Goal: Information Seeking & Learning: Learn about a topic

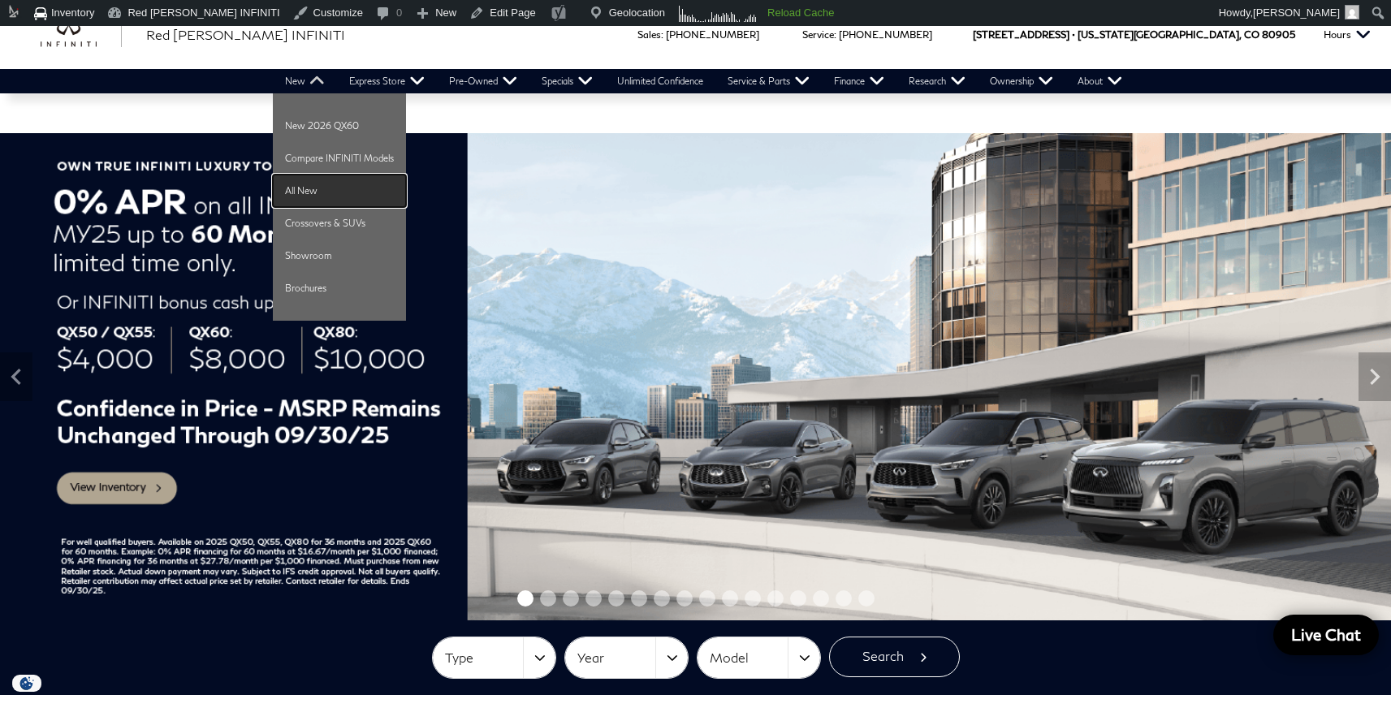
click at [305, 185] on link "All New" at bounding box center [339, 191] width 133 height 32
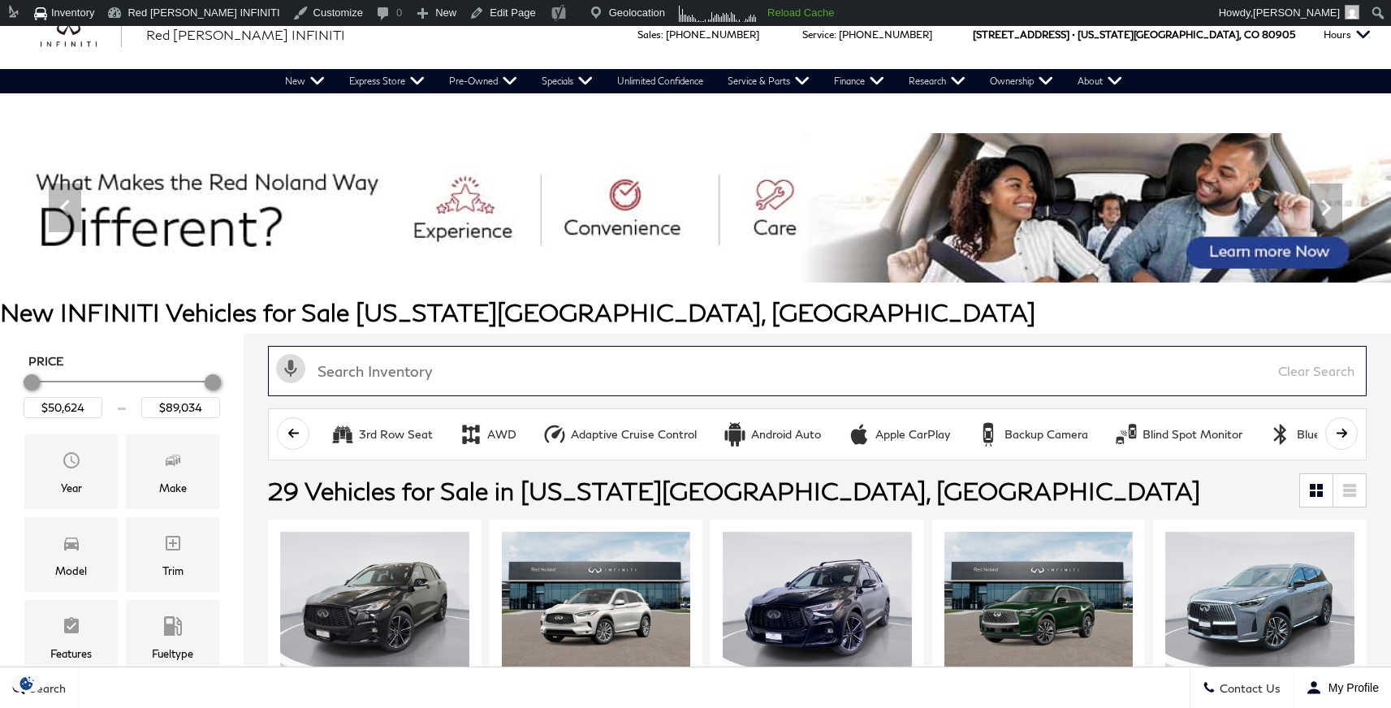
click at [386, 378] on input "text" at bounding box center [817, 371] width 1099 height 50
paste input "QX333198"
type input "QX333198"
type input "$69,319"
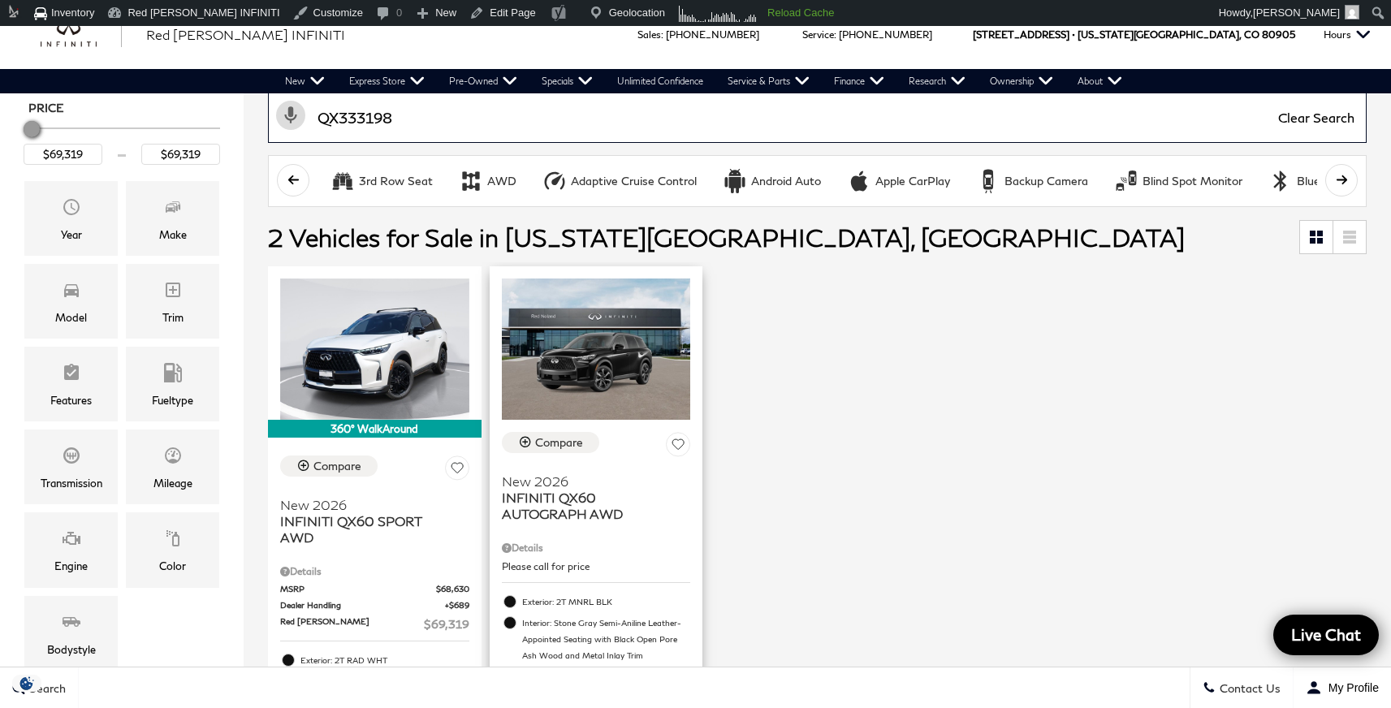
scroll to position [263, 0]
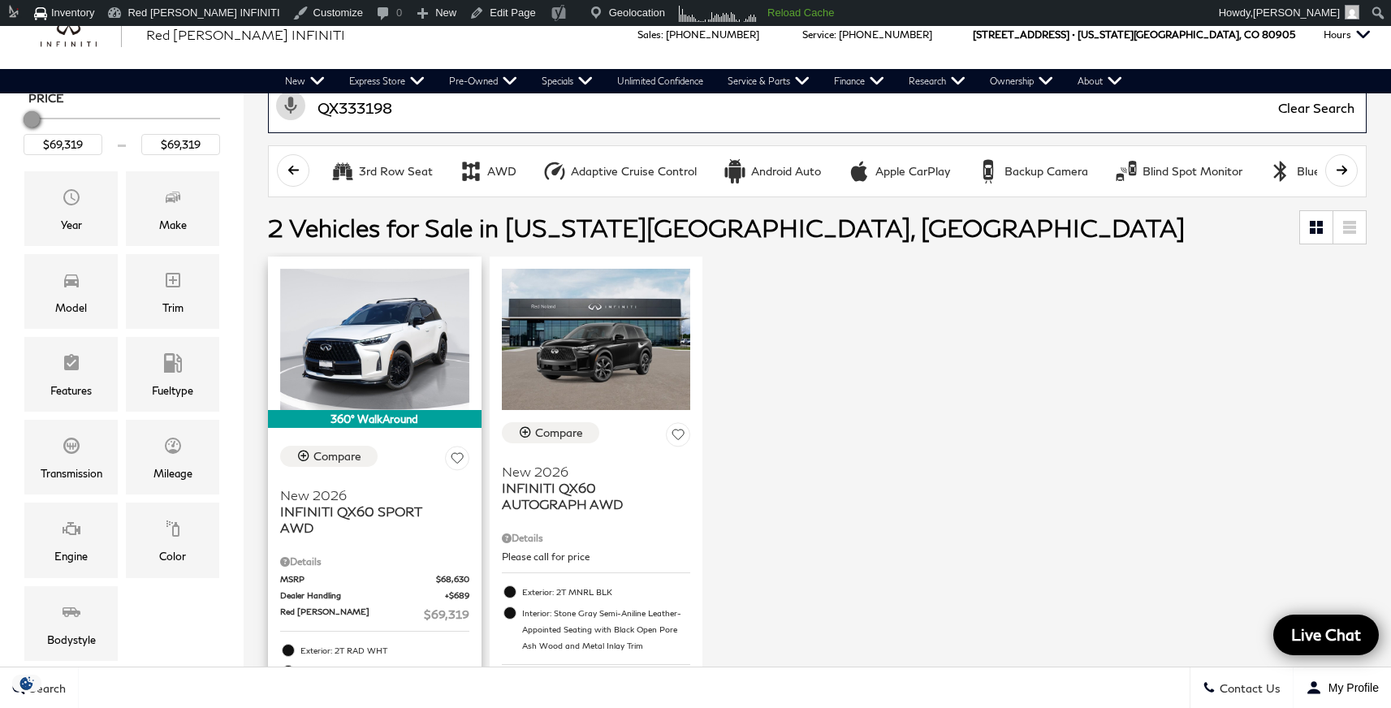
type input "QX333198"
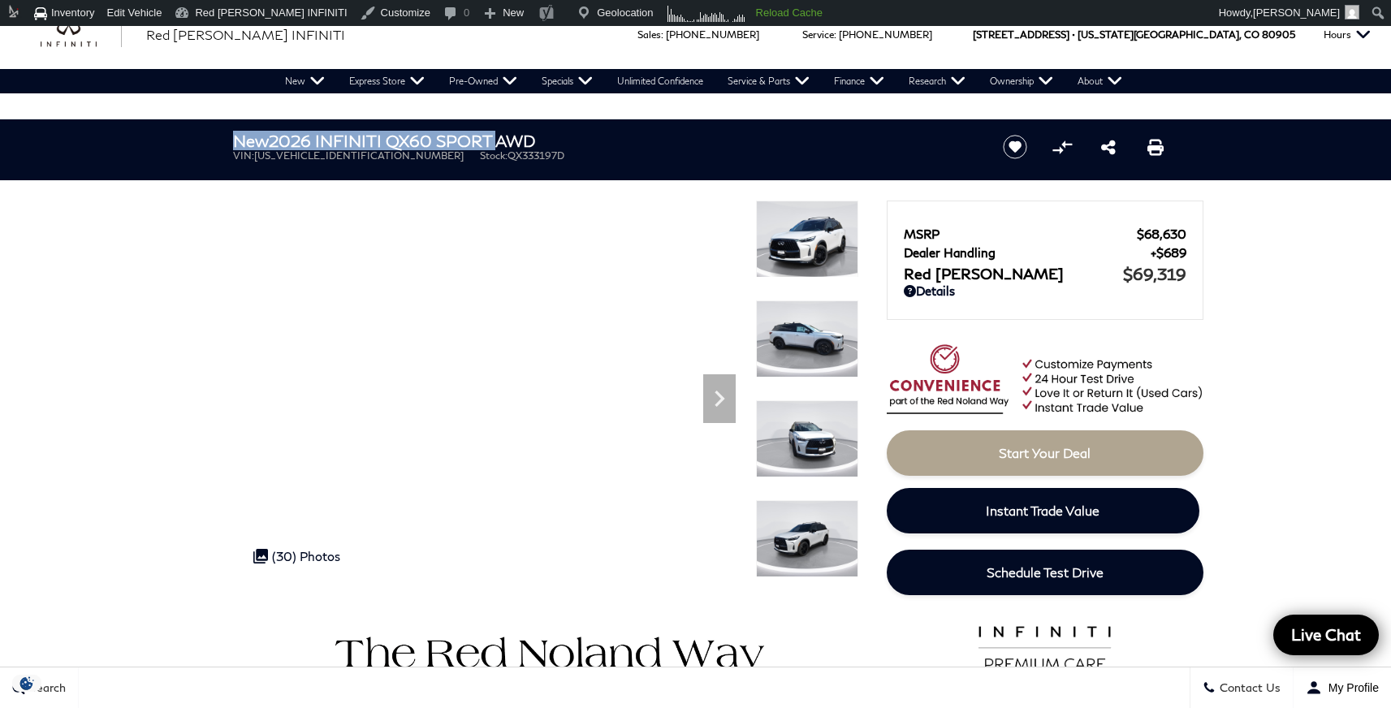
drag, startPoint x: 233, startPoint y: 140, endPoint x: 494, endPoint y: 132, distance: 260.8
click at [494, 132] on h1 "New 2026 INFINITI QX60 SPORT AWD" at bounding box center [604, 141] width 743 height 18
copy h1 "New 2026 INFINITI QX60 SPORT"
click at [508, 155] on span "QX333197D" at bounding box center [536, 155] width 57 height 12
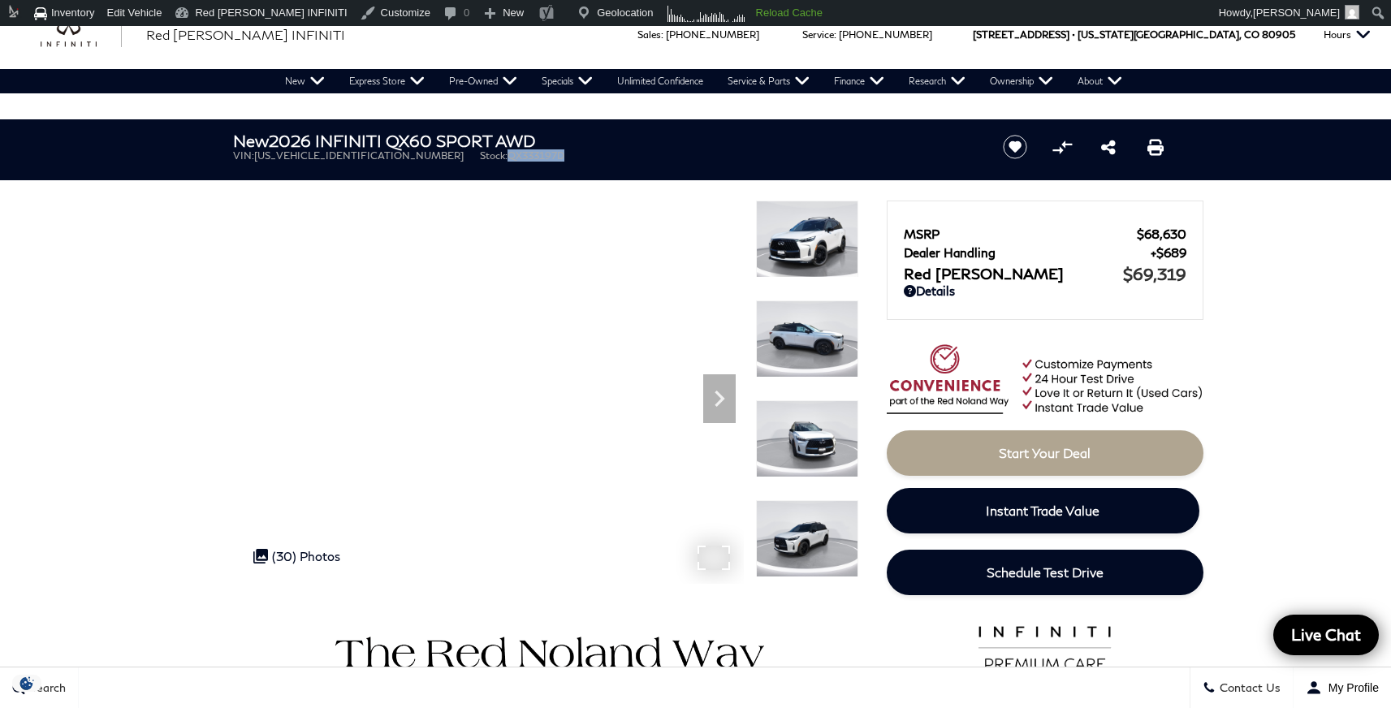
copy span "QX333197D"
click at [331, 157] on span "5N1AL1FW4TC333197" at bounding box center [359, 155] width 210 height 12
copy span "5N1AL1FW4TC333197"
drag, startPoint x: 1190, startPoint y: 235, endPoint x: 1134, endPoint y: 234, distance: 56.0
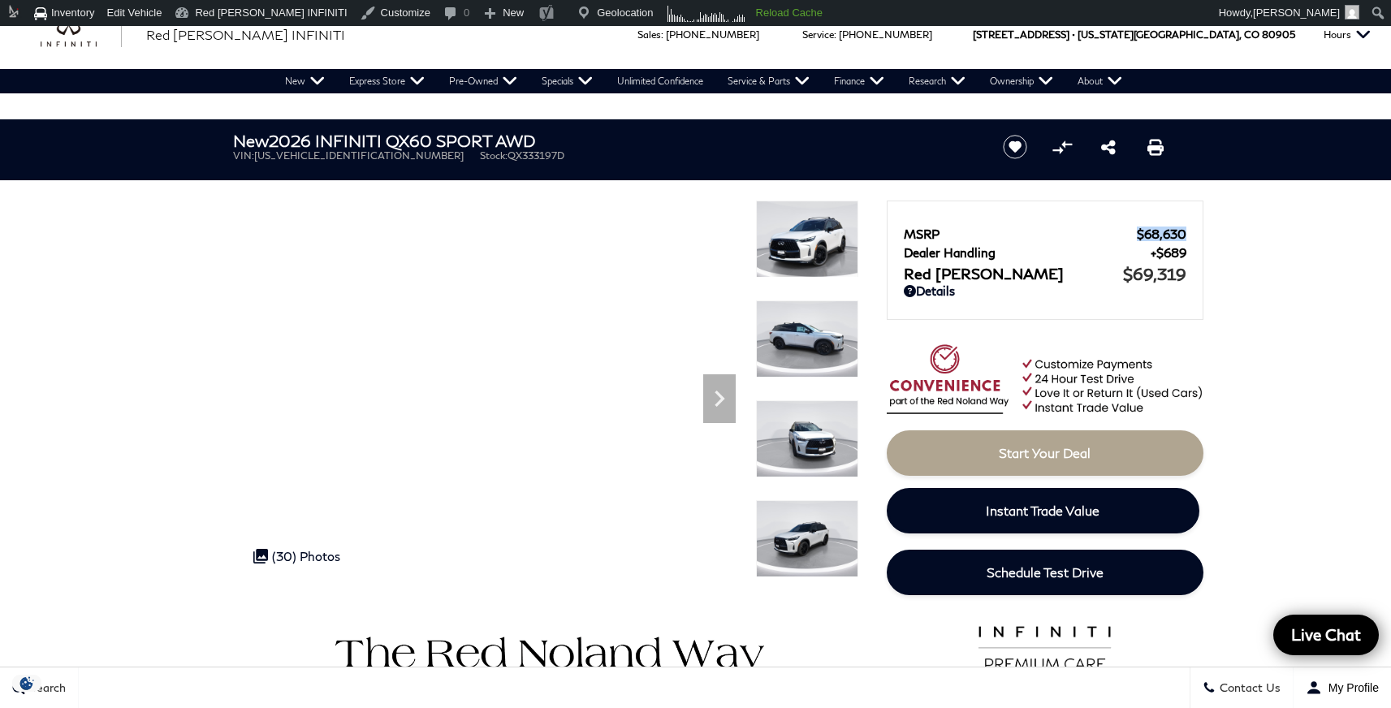
click at [1134, 234] on div "MSRP $68,630 Dealer Handling $689 Red Noland Price $69,319 Disclaimer: Dealer H…" at bounding box center [1045, 260] width 317 height 119
copy link "$68,630"
click at [534, 152] on ul "VIN: 5N1AL1FW4TC333197 Stock: QX333197D" at bounding box center [604, 155] width 743 height 12
click at [1186, 230] on div "MSRP $68,630 Dealer Handling $689 Red Noland Price $69,319 Disclaimer: Dealer H…" at bounding box center [1045, 260] width 317 height 119
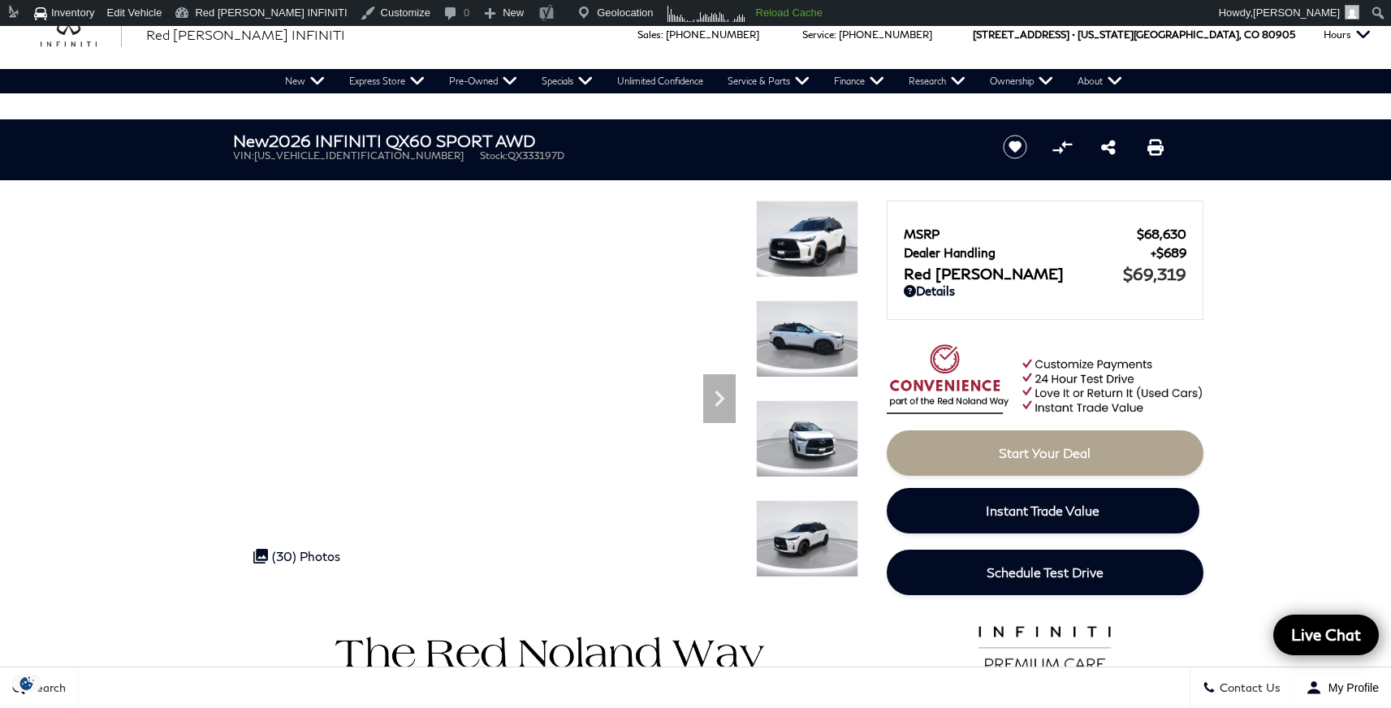
drag, startPoint x: 1128, startPoint y: 223, endPoint x: 1184, endPoint y: 229, distance: 56.3
click at [1184, 229] on div "MSRP $68,630 Dealer Handling $689 Red Noland Price $69,319 Disclaimer: Dealer H…" at bounding box center [1045, 253] width 283 height 61
drag, startPoint x: 1189, startPoint y: 227, endPoint x: 1137, endPoint y: 230, distance: 52.0
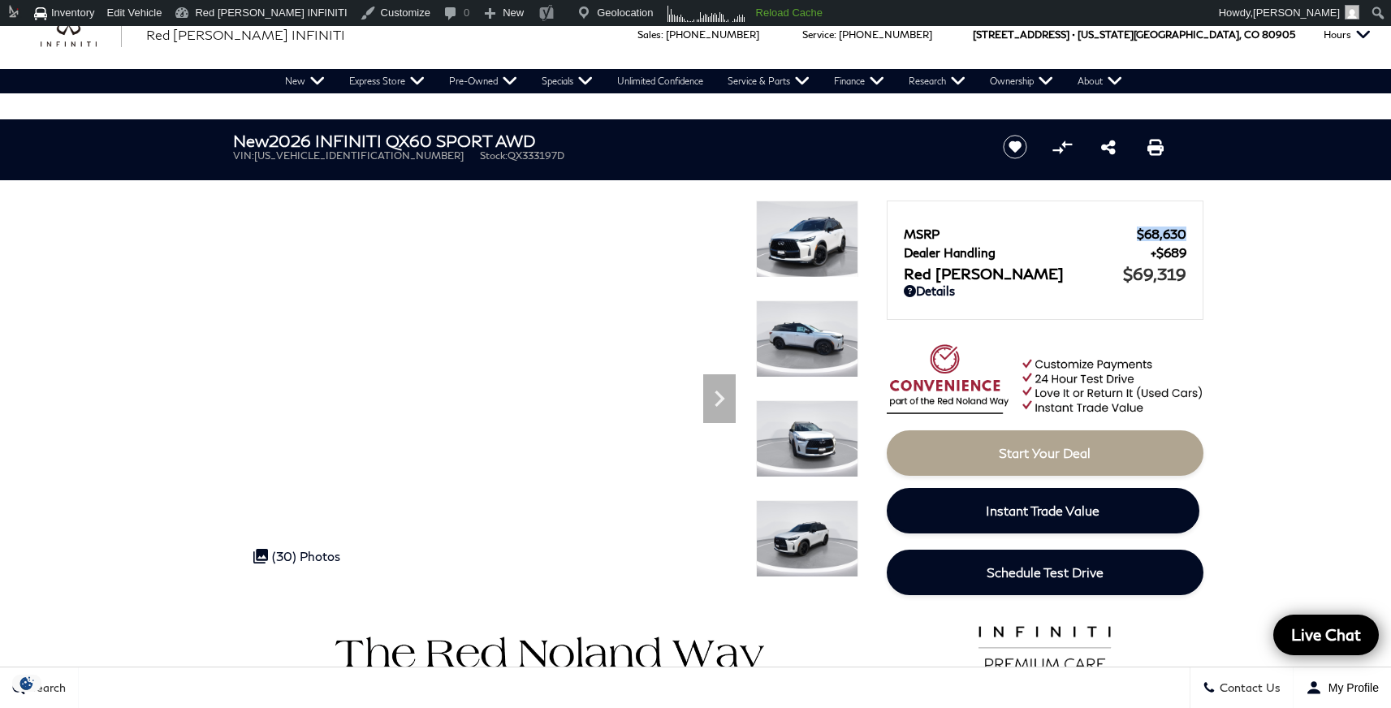
click at [1137, 229] on div "MSRP $68,630 Dealer Handling $689 Red Noland Price $69,319 Disclaimer: Dealer H…" at bounding box center [1045, 260] width 317 height 119
copy span "$68,630"
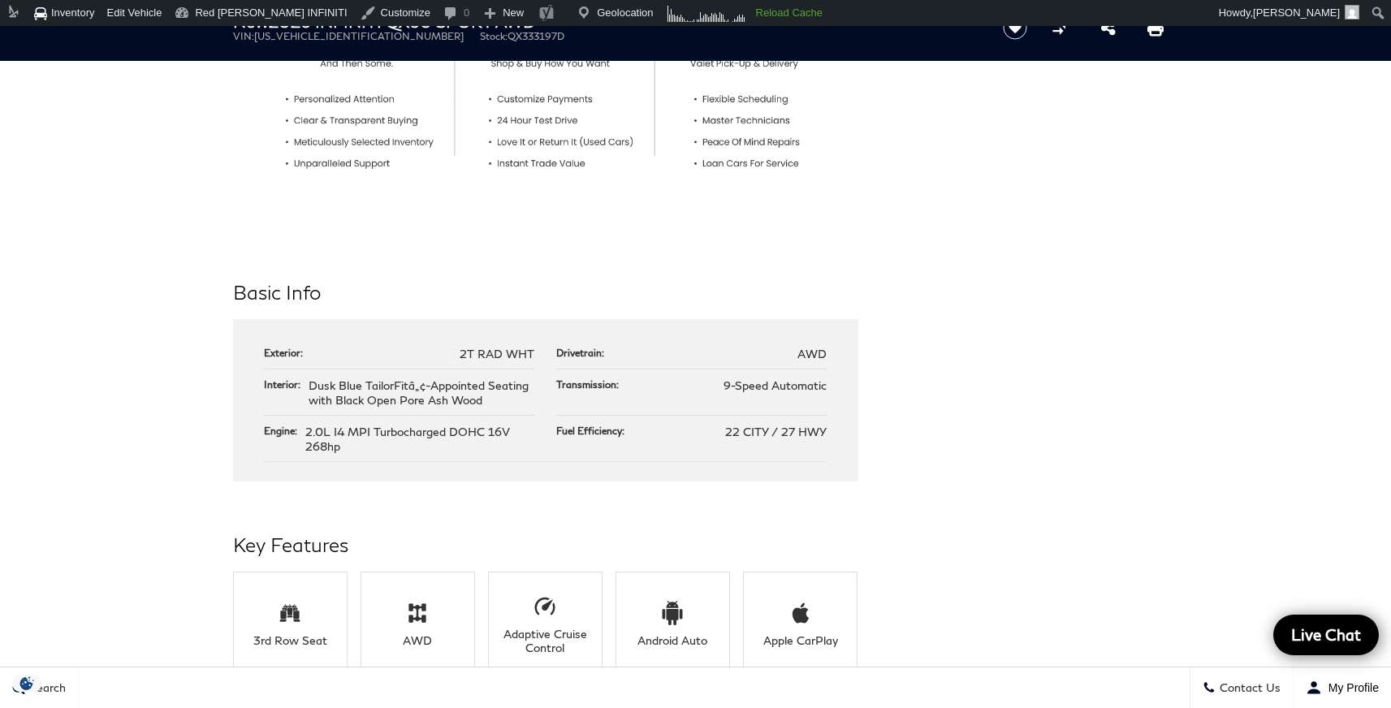
scroll to position [768, 0]
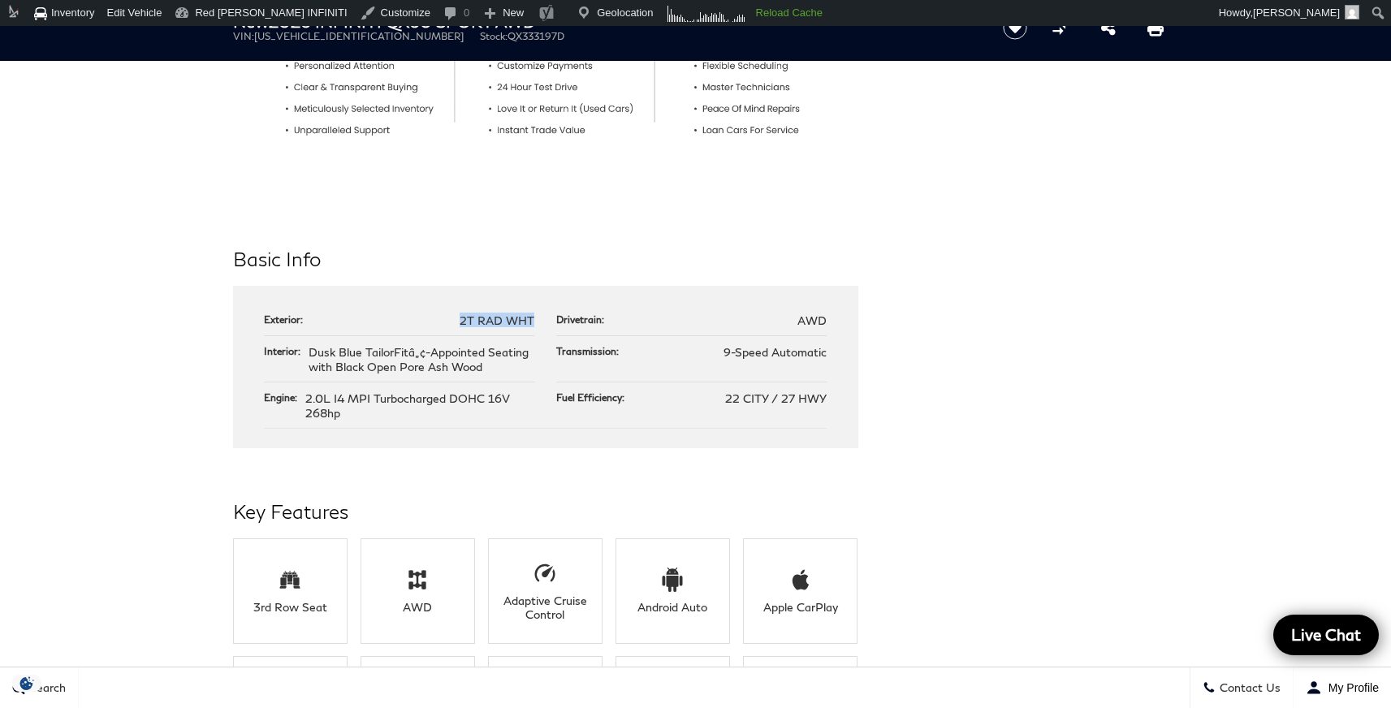
drag, startPoint x: 541, startPoint y: 319, endPoint x: 460, endPoint y: 319, distance: 81.2
click at [460, 319] on ul "Exterior: 2T RAD WHT Drivetrain: AWD Interior: Dusk Blue TailorFitâ„¢-Appointed…" at bounding box center [545, 367] width 563 height 124
click at [543, 426] on ul "Exterior: 2T RAD WHT Drivetrain: AWD Interior: Dusk Blue TailorFitâ„¢-Appointed…" at bounding box center [545, 367] width 563 height 124
drag, startPoint x: 379, startPoint y: 414, endPoint x: 301, endPoint y: 396, distance: 80.8
click at [301, 396] on li "Engine: 2.0L I4 MPI Turbocharged DOHC 16V 268hp" at bounding box center [399, 405] width 270 height 45
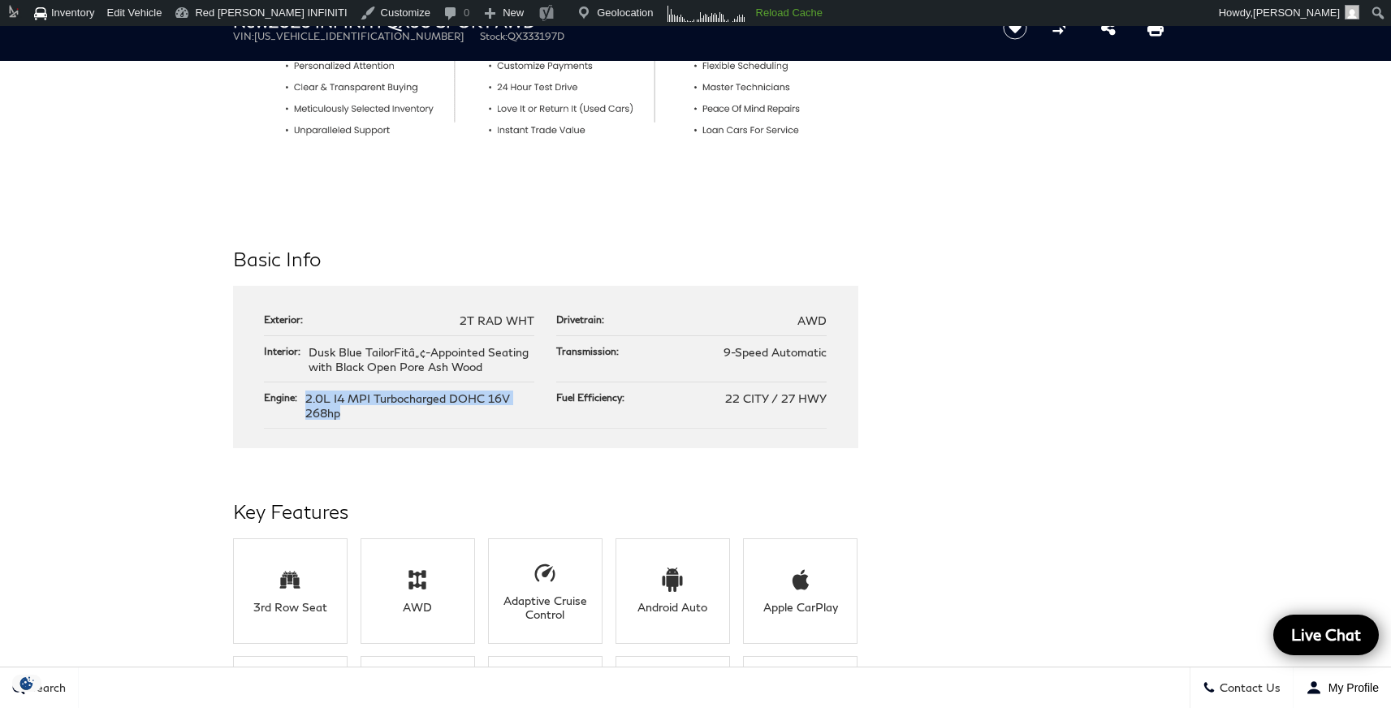
copy li "2.0L I4 MPI Turbocharged DOHC 16V 268hp"
drag, startPoint x: 829, startPoint y: 351, endPoint x: 724, endPoint y: 353, distance: 104.8
click at [724, 353] on div "Exterior: 2T RAD WHT Drivetrain: AWD Interior: Dusk Blue TailorFitâ„¢-Appointed…" at bounding box center [545, 367] width 625 height 162
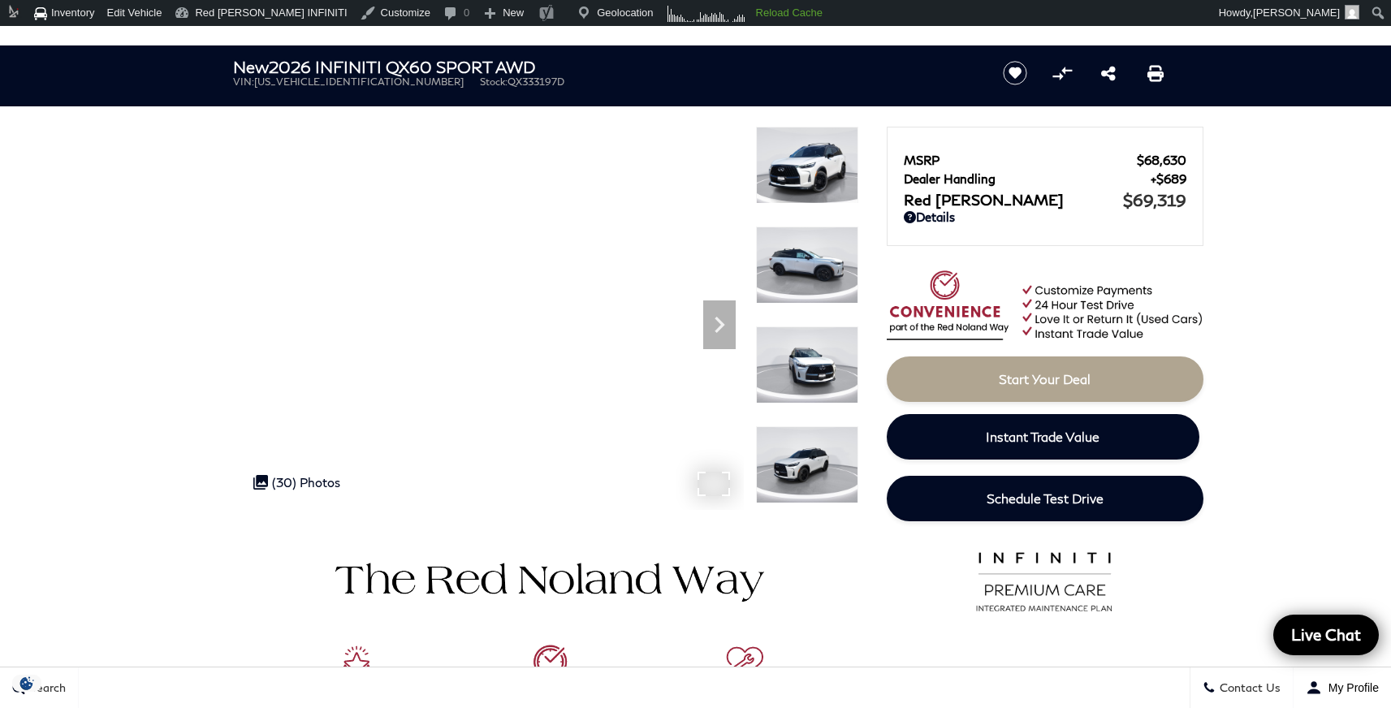
scroll to position [0, 0]
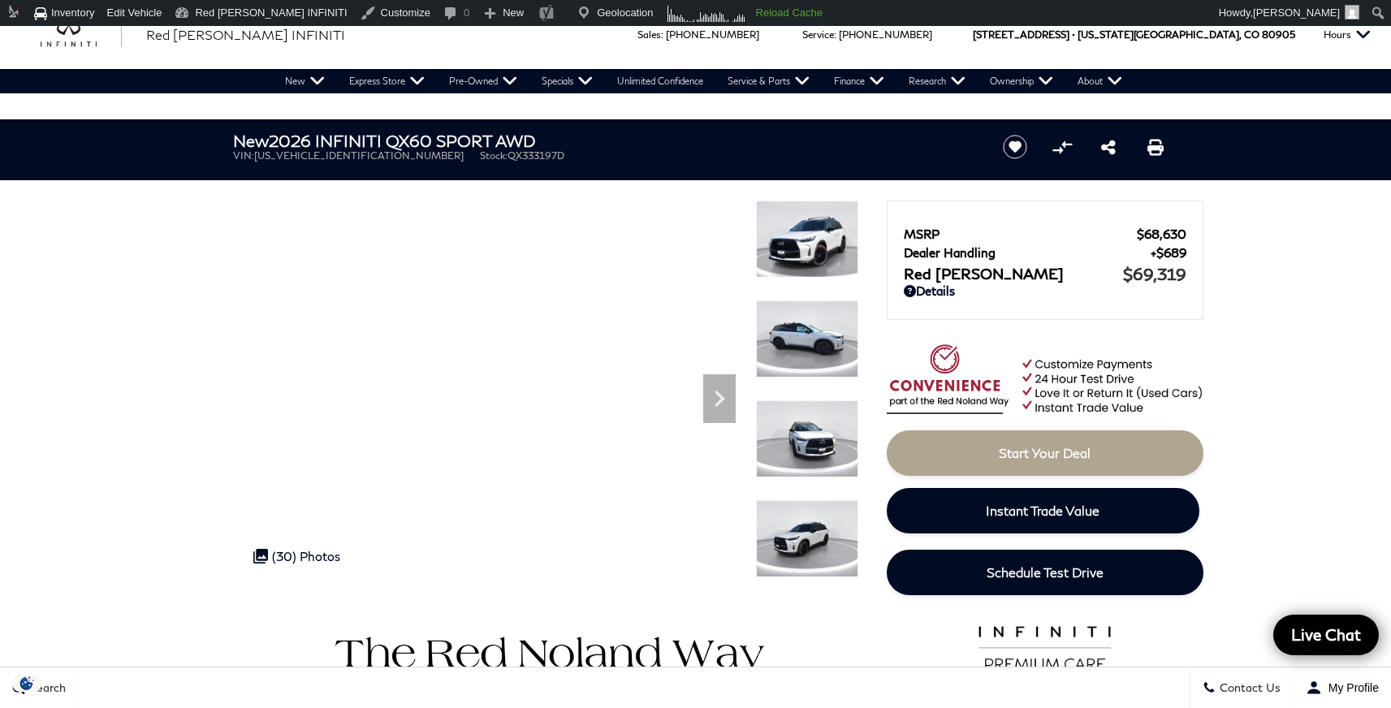
click at [508, 160] on span "QX333197D" at bounding box center [536, 155] width 57 height 12
copy span "QX333197D"
click at [313, 555] on div ".cls-1, .cls-3 { fill: #c50033; } .cls-1 { clip-rule: evenodd; } .cls-2 { clip-…" at bounding box center [296, 556] width 103 height 31
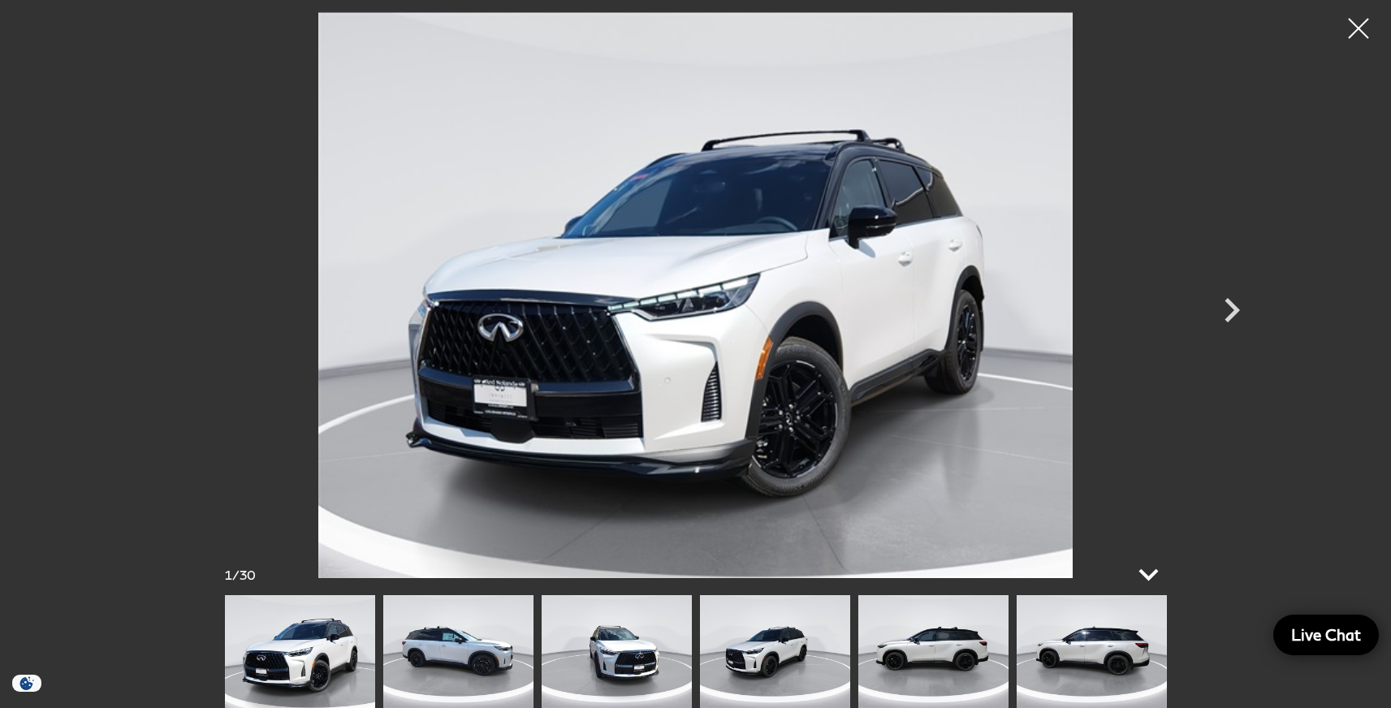
click at [1149, 581] on icon at bounding box center [1148, 575] width 39 height 39
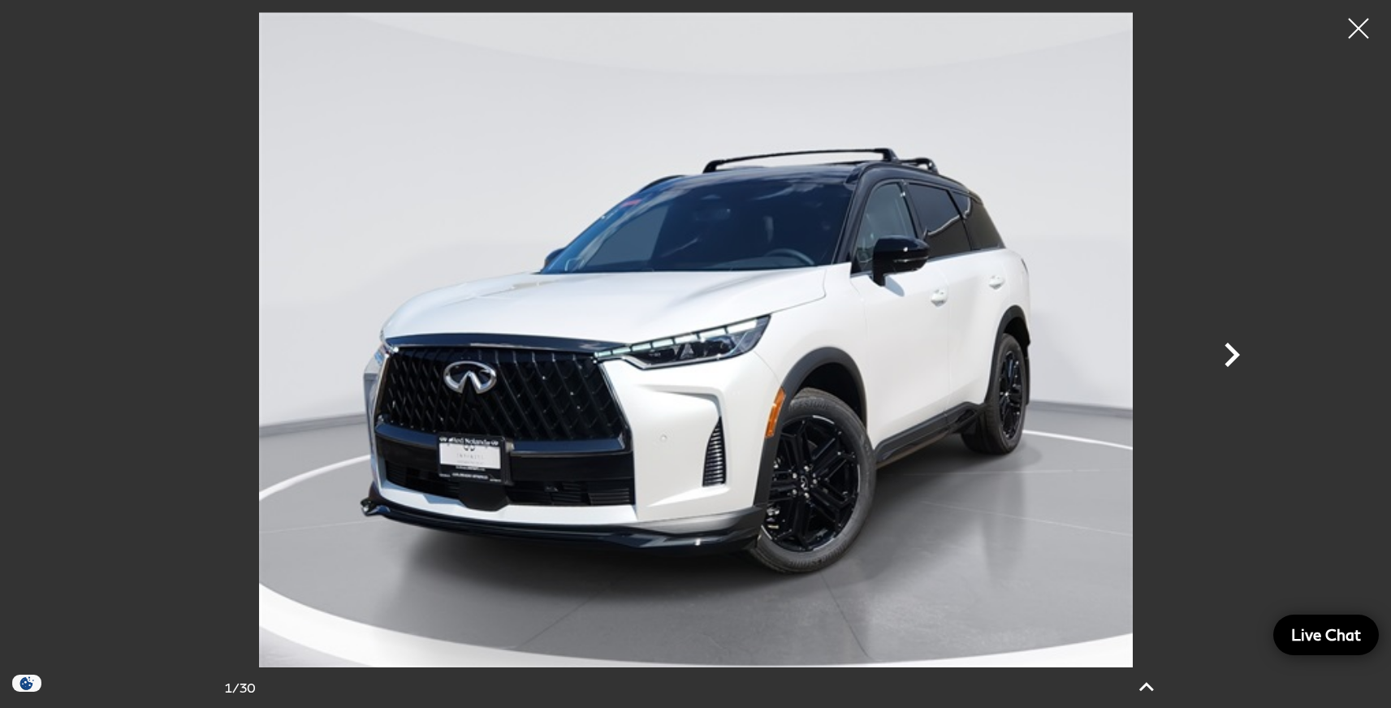
click at [1239, 349] on icon "Next" at bounding box center [1232, 355] width 49 height 49
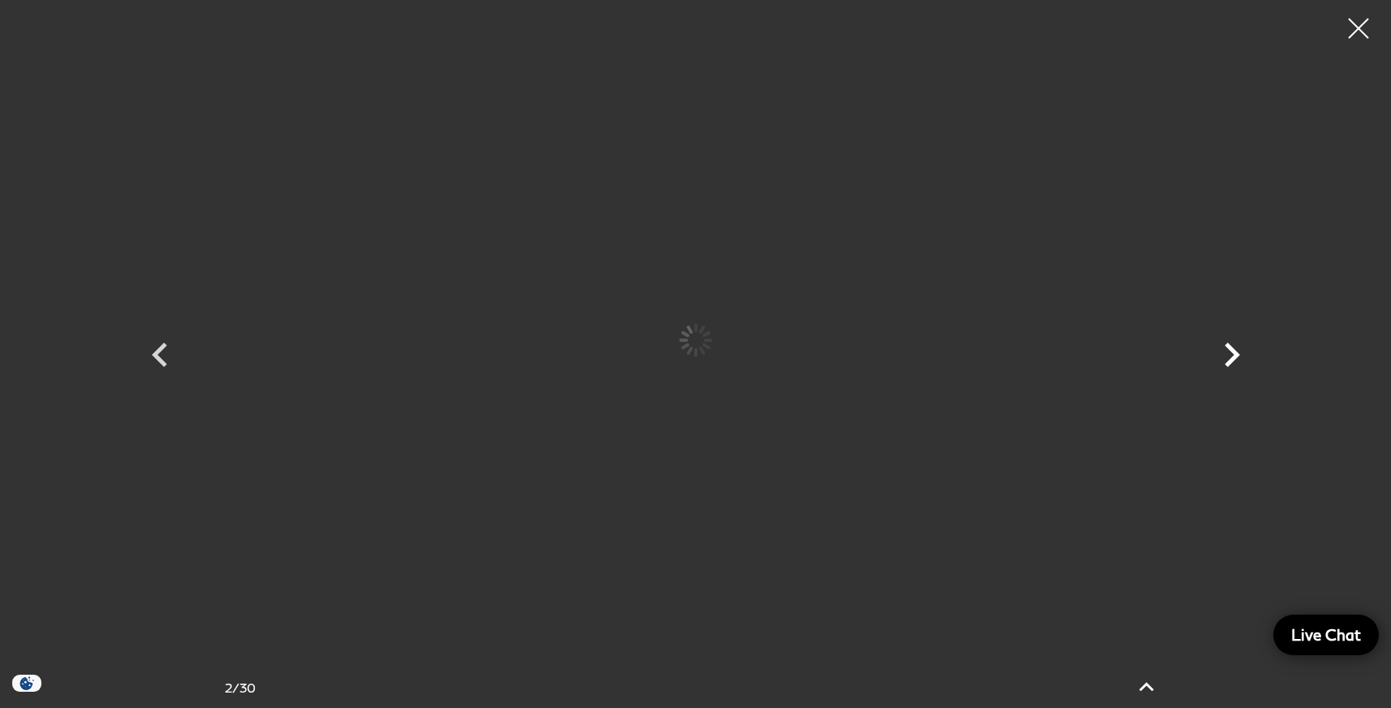
click at [1239, 349] on icon "Next" at bounding box center [1232, 355] width 49 height 49
click at [1230, 350] on icon "Next" at bounding box center [1232, 355] width 15 height 24
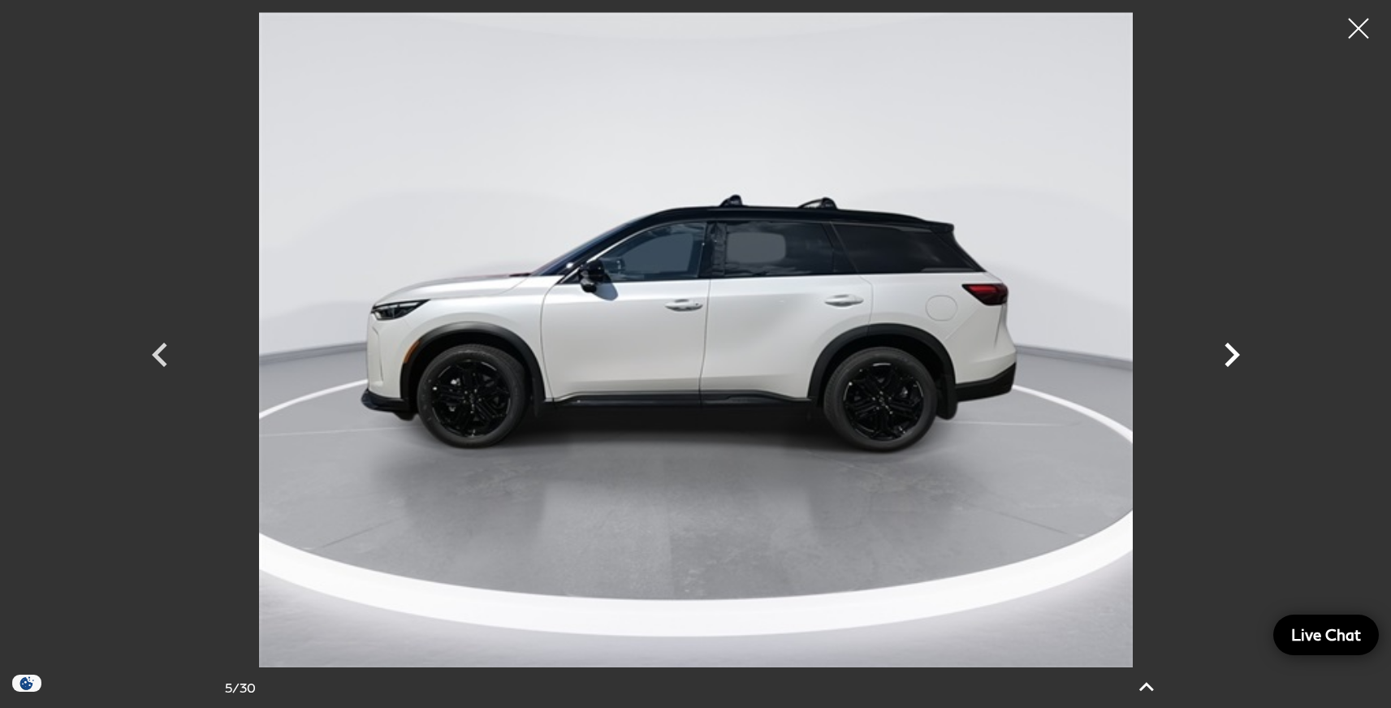
click at [1230, 350] on icon "Next" at bounding box center [1232, 355] width 15 height 24
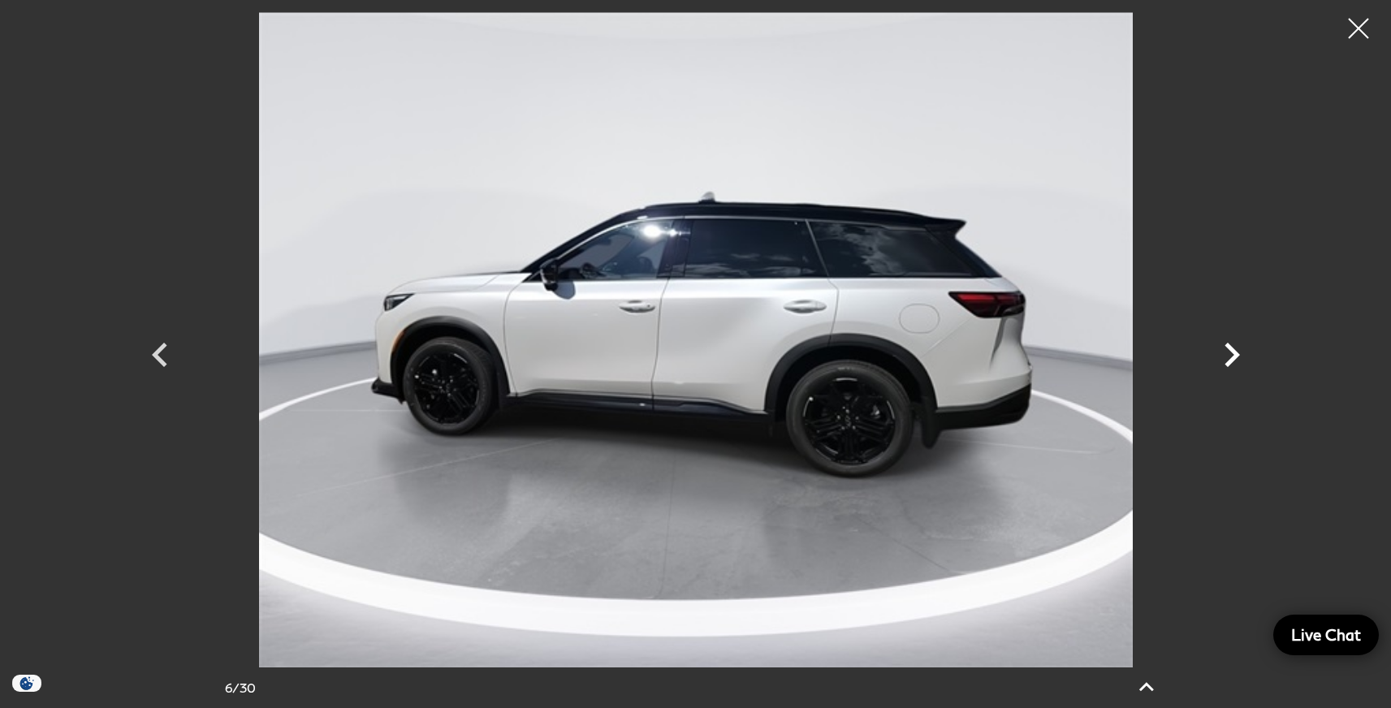
click at [1230, 350] on icon "Next" at bounding box center [1232, 355] width 15 height 24
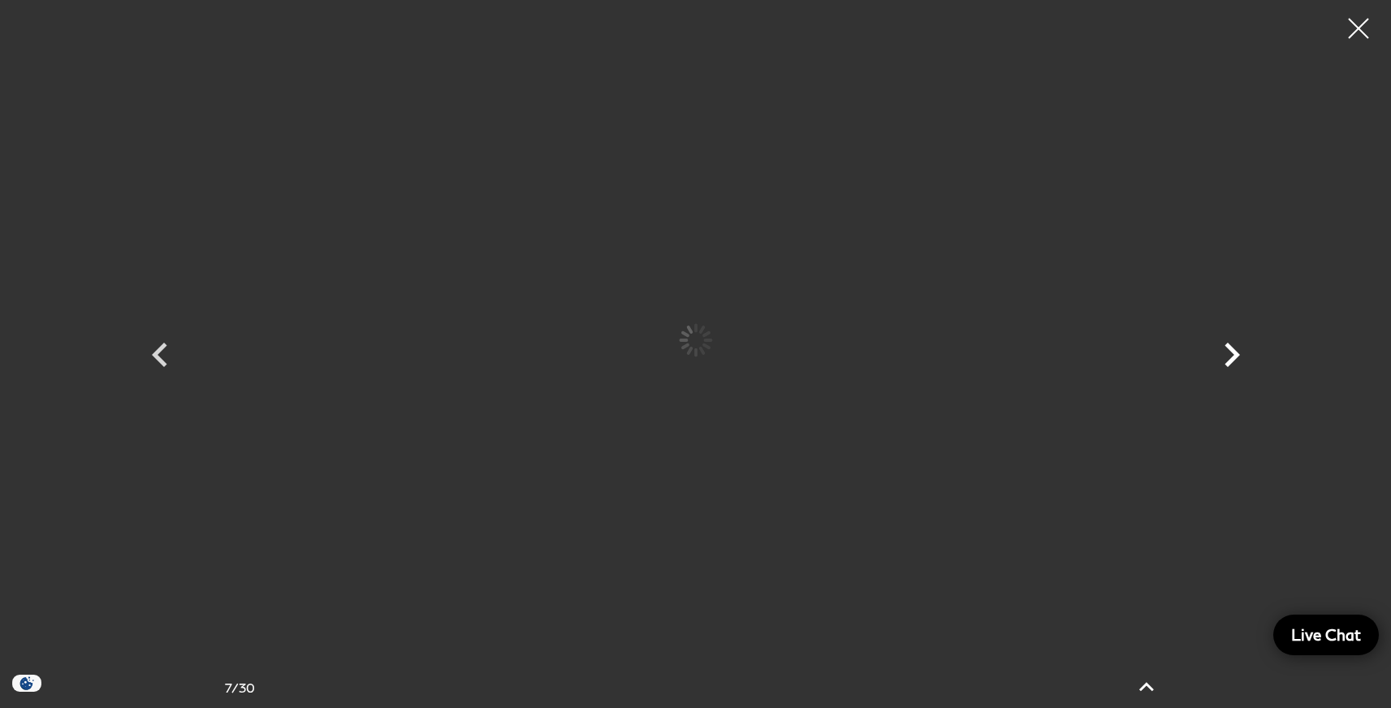
click at [1230, 350] on icon "Next" at bounding box center [1232, 355] width 15 height 24
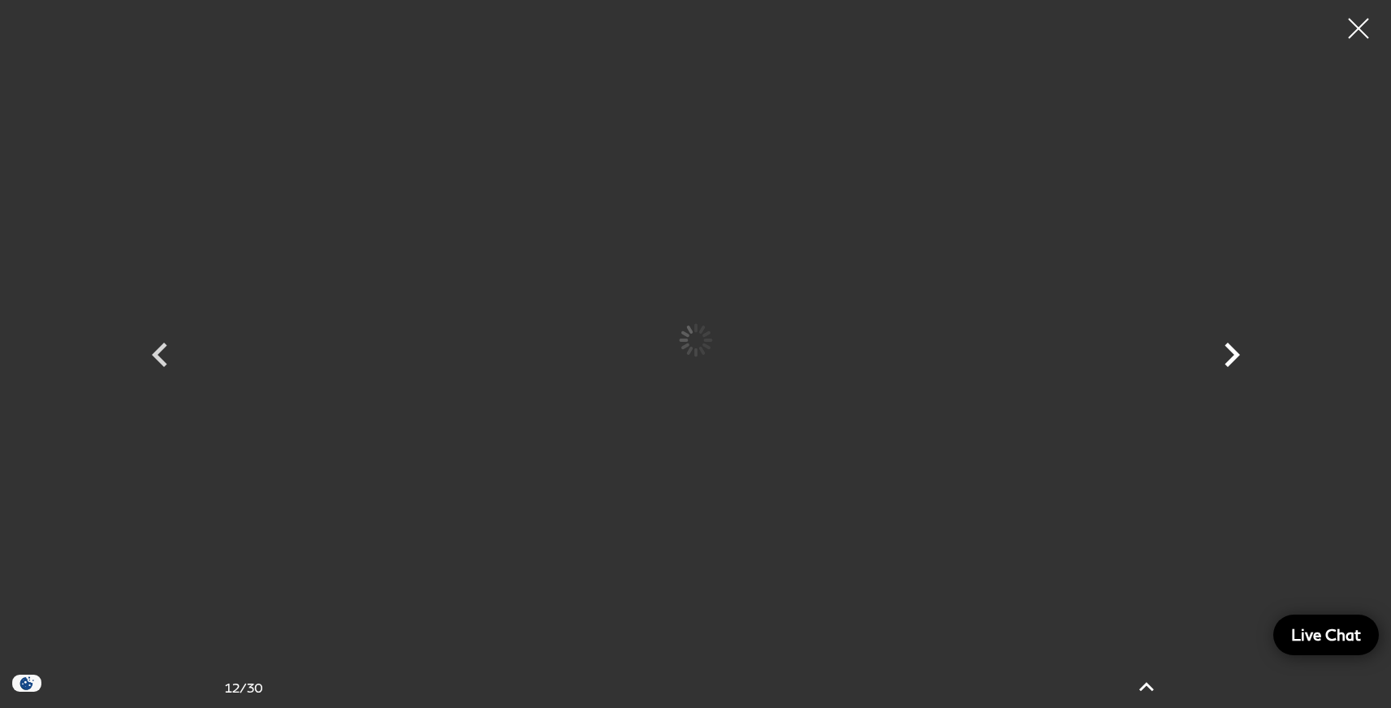
click at [1230, 350] on icon "Next" at bounding box center [1232, 355] width 15 height 24
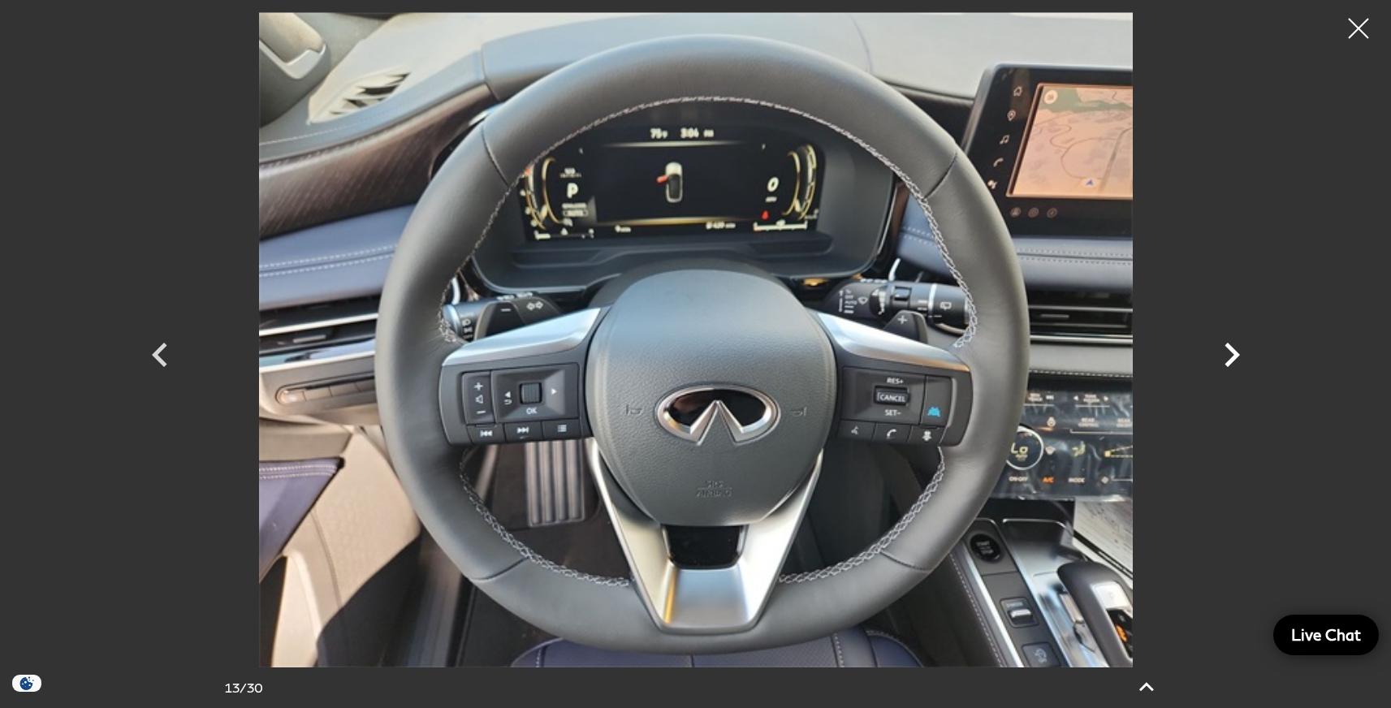
click at [1230, 350] on icon "Next" at bounding box center [1232, 355] width 15 height 24
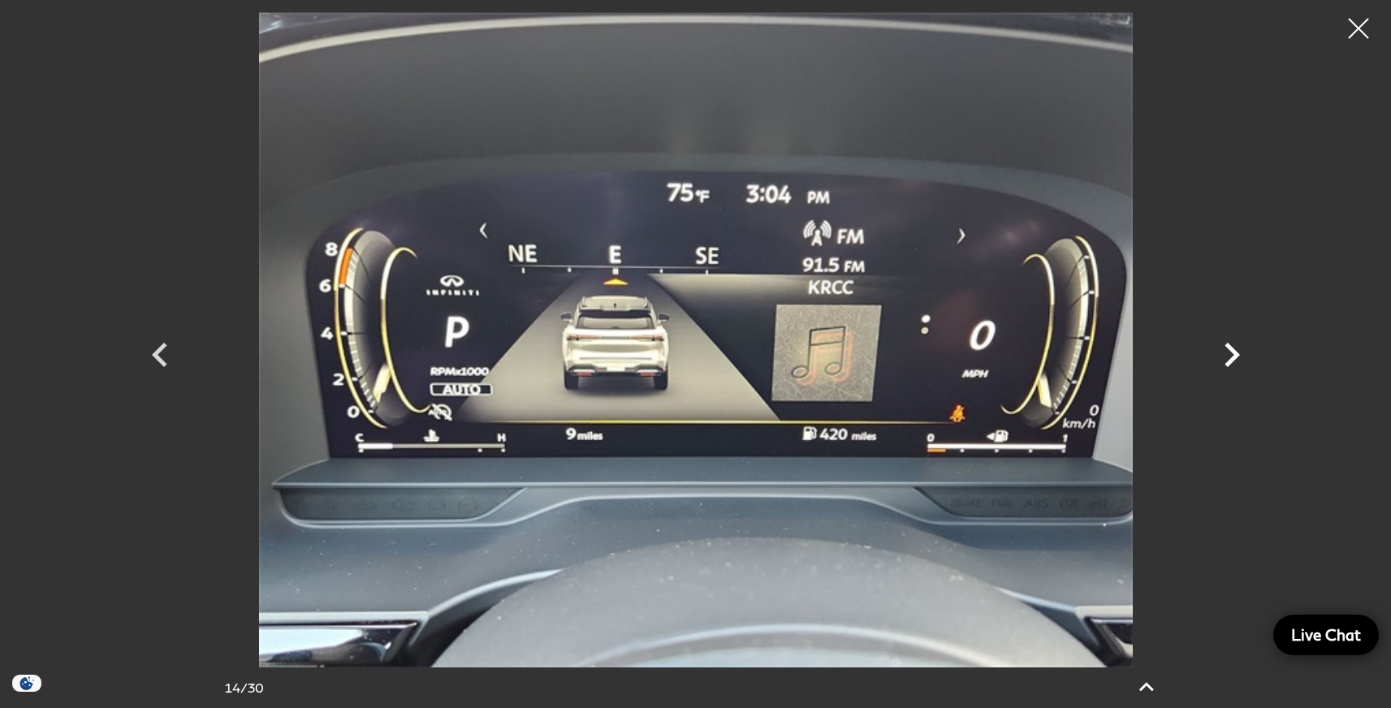
click at [1230, 350] on icon "Next" at bounding box center [1232, 355] width 15 height 24
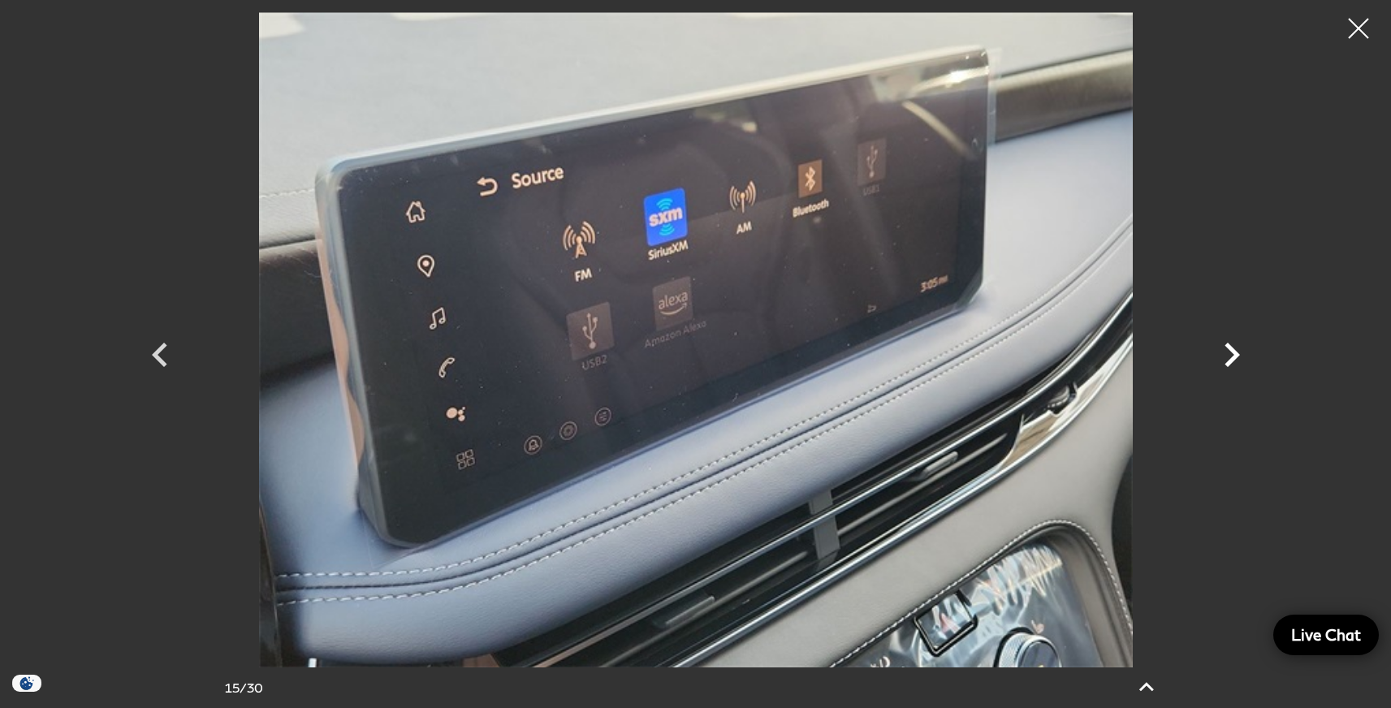
click at [1230, 350] on icon "Next" at bounding box center [1232, 355] width 15 height 24
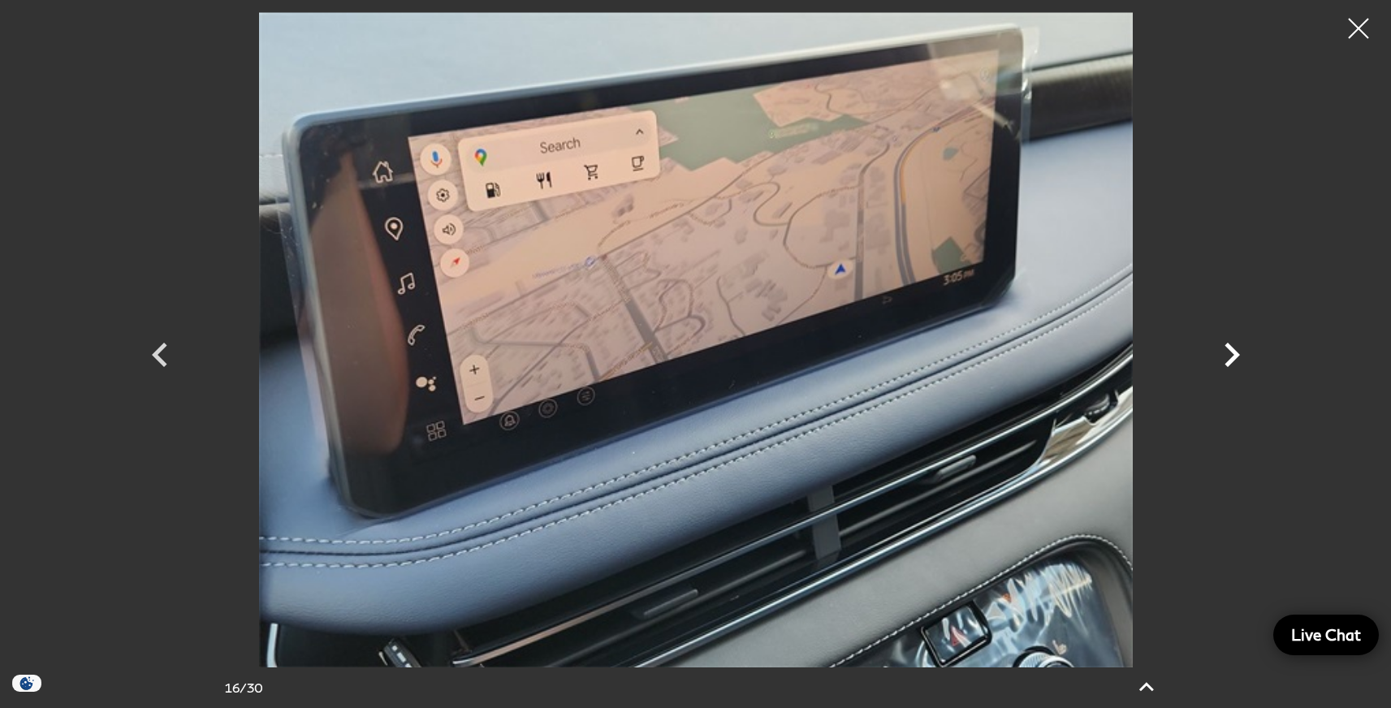
click at [1230, 350] on icon "Next" at bounding box center [1232, 355] width 15 height 24
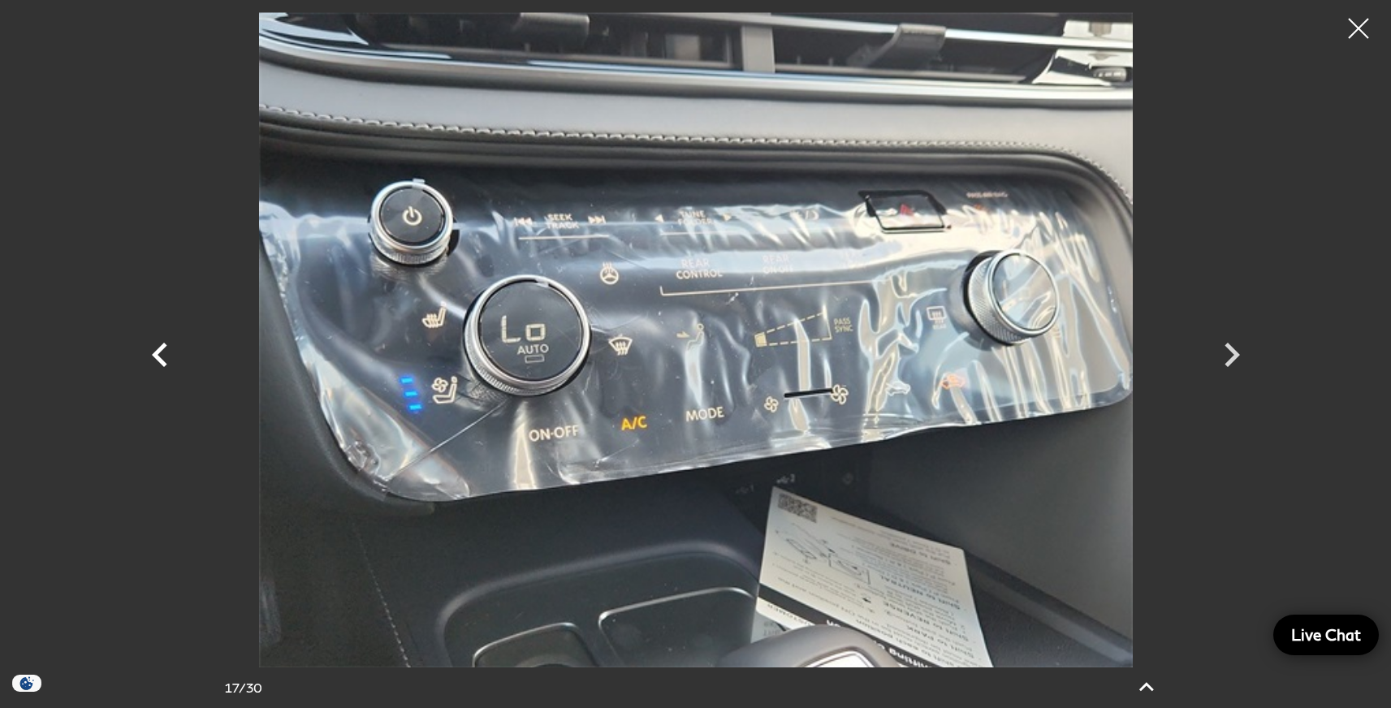
click at [154, 350] on icon "Previous" at bounding box center [160, 355] width 49 height 49
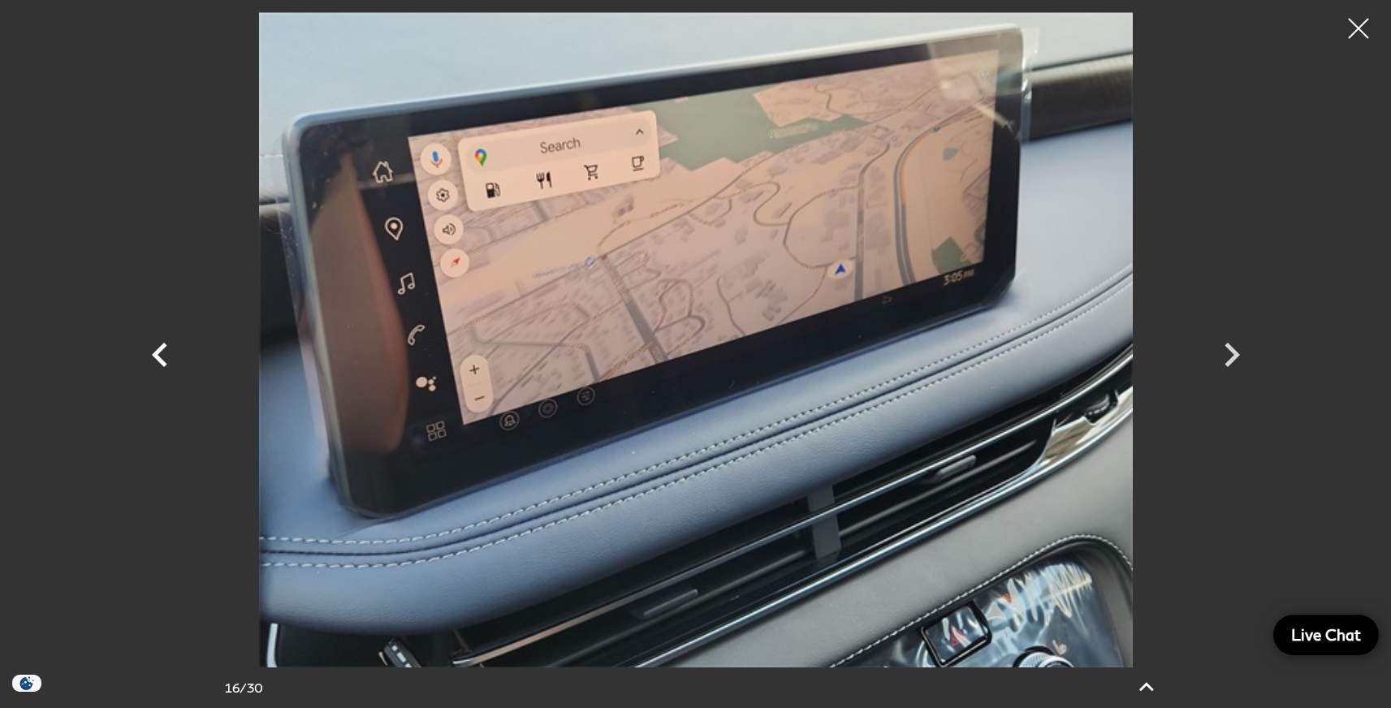
click at [154, 350] on icon "Previous" at bounding box center [160, 355] width 49 height 49
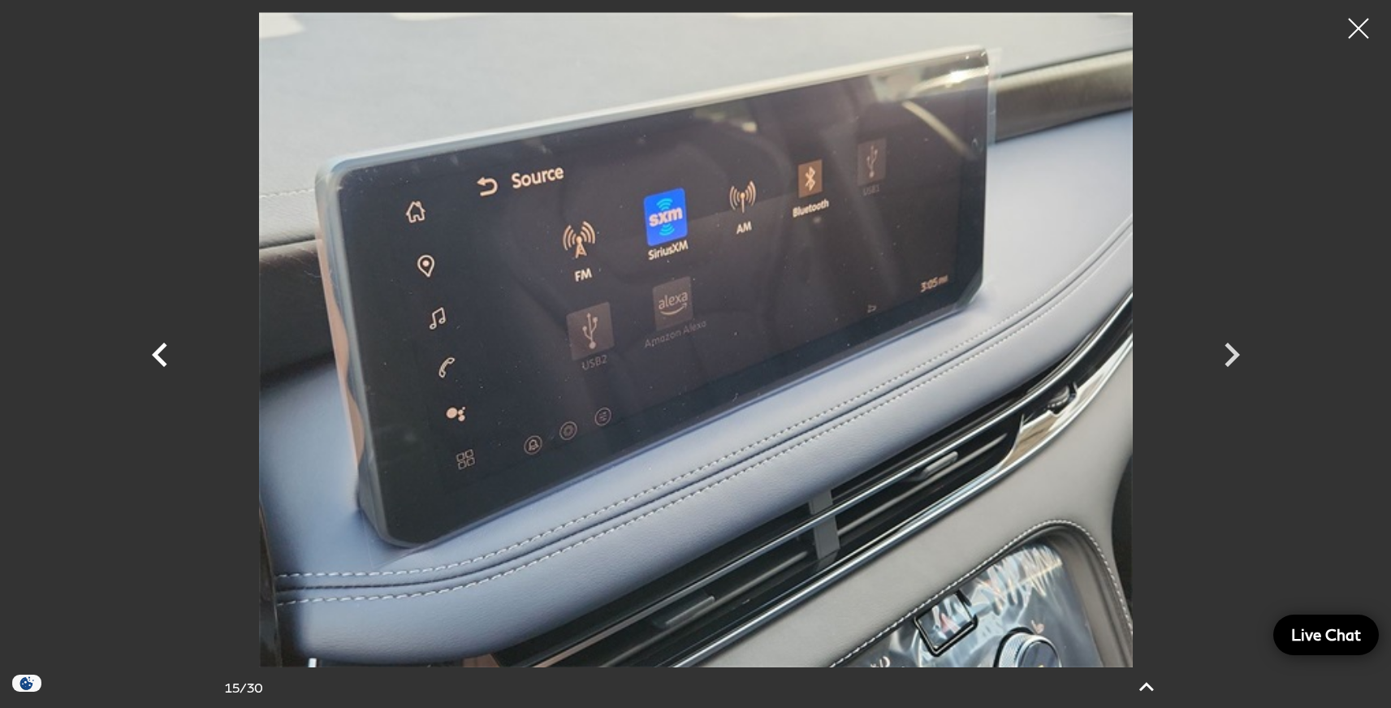
click at [154, 350] on icon "Previous" at bounding box center [160, 355] width 49 height 49
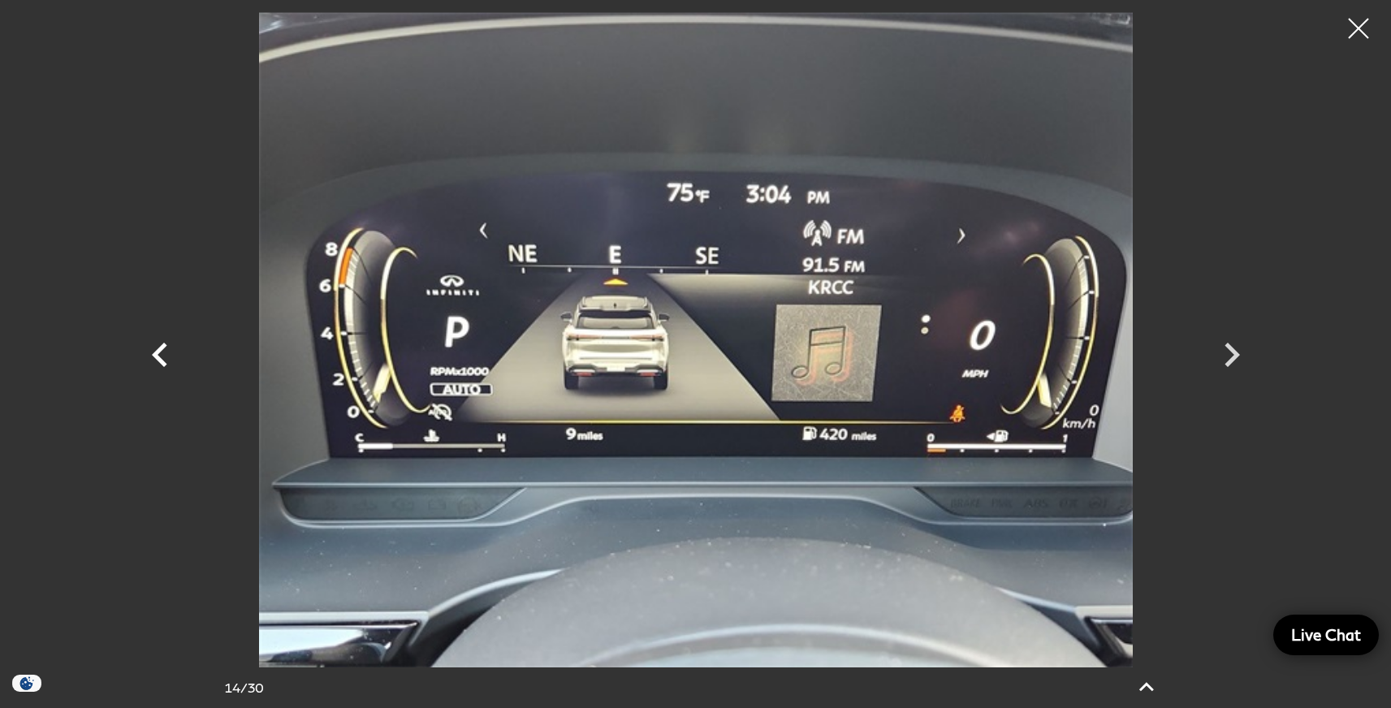
click at [154, 350] on icon "Previous" at bounding box center [160, 355] width 49 height 49
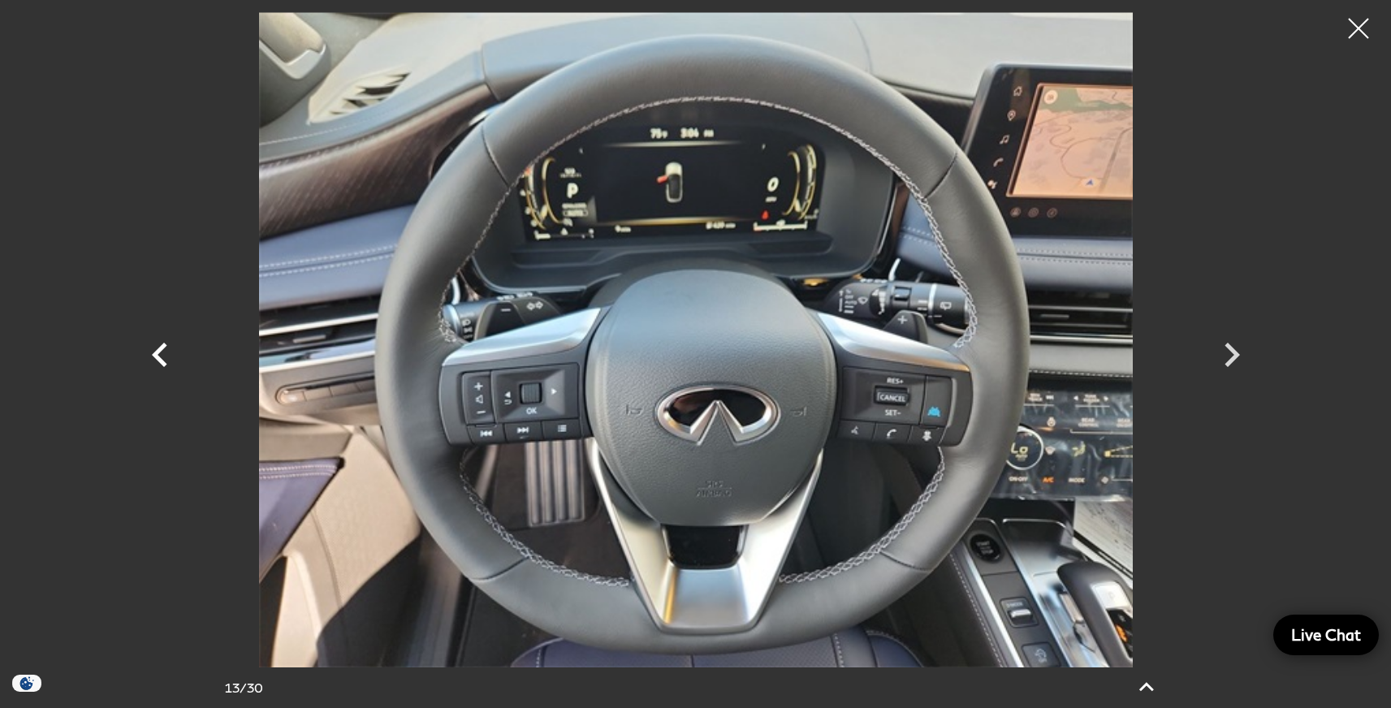
click at [154, 350] on icon "Previous" at bounding box center [160, 355] width 49 height 49
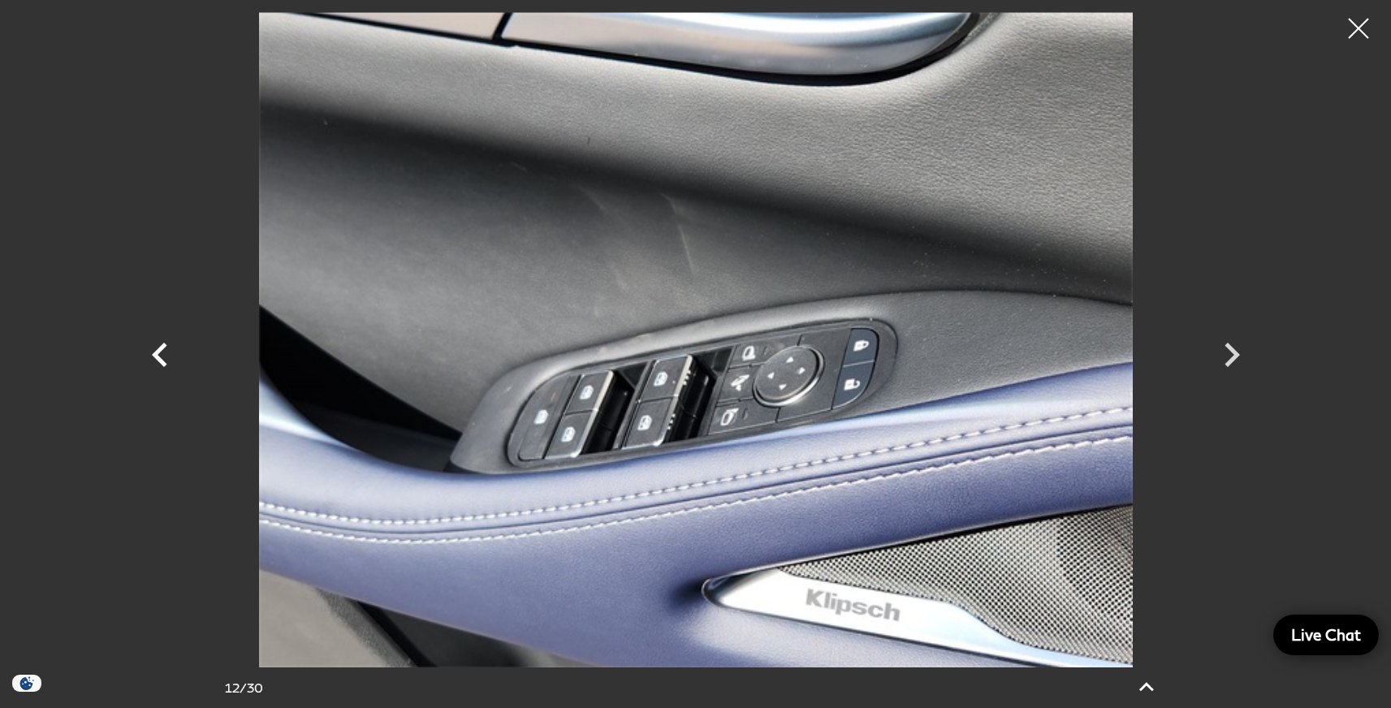
click at [154, 350] on icon "Previous" at bounding box center [160, 355] width 49 height 49
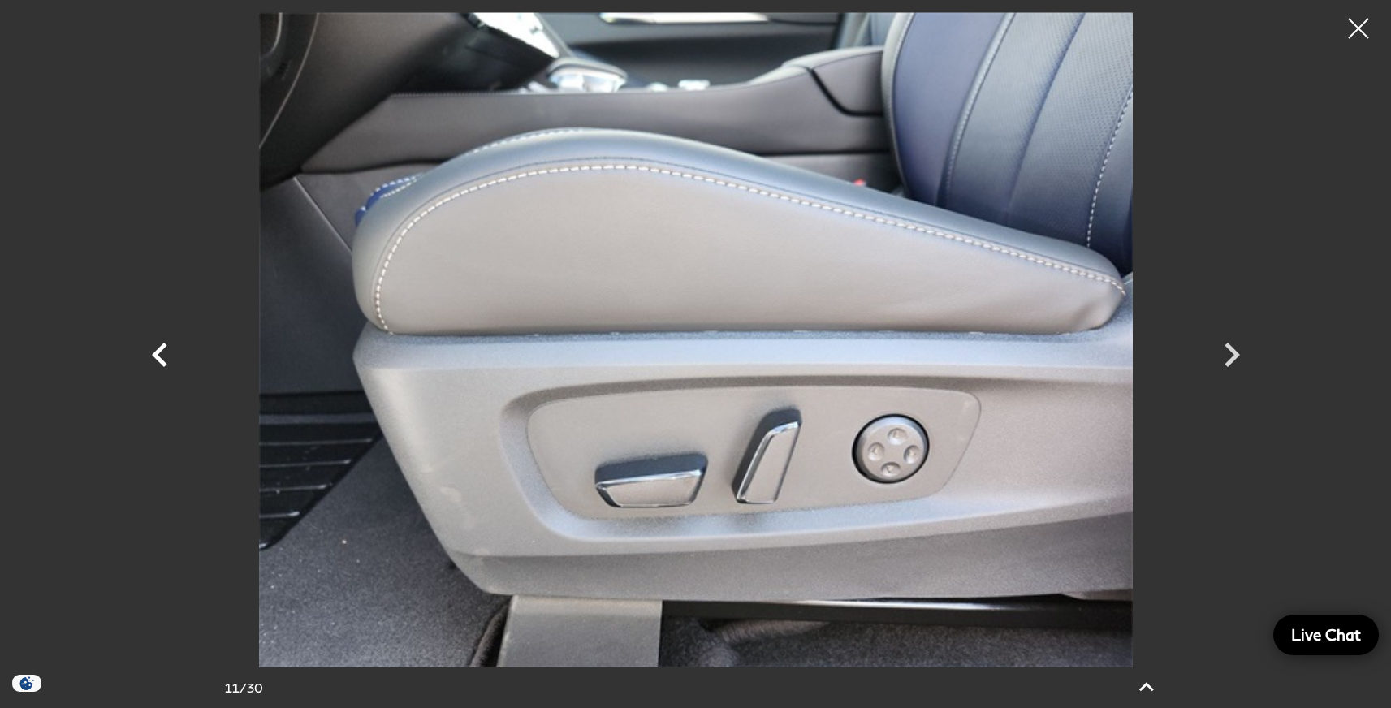
click at [154, 350] on icon "Previous" at bounding box center [160, 355] width 49 height 49
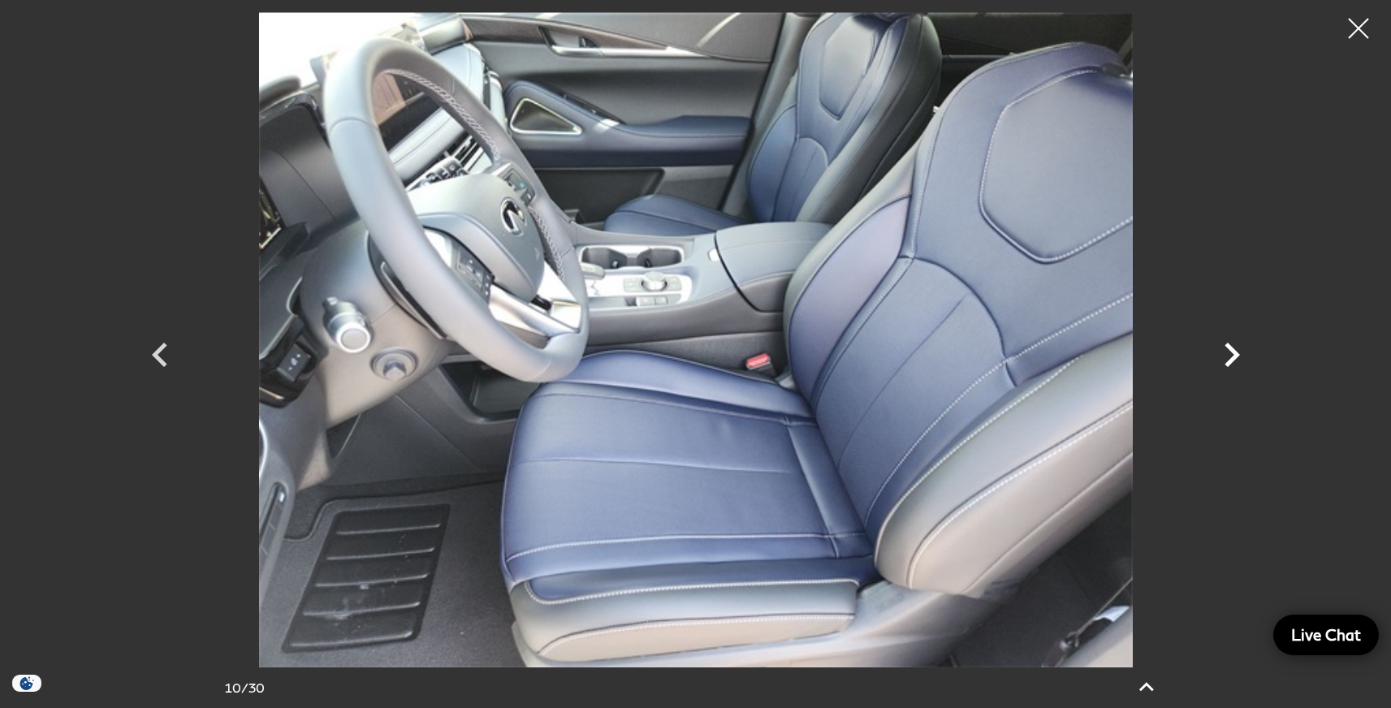
click at [1226, 356] on icon "Next" at bounding box center [1232, 355] width 49 height 49
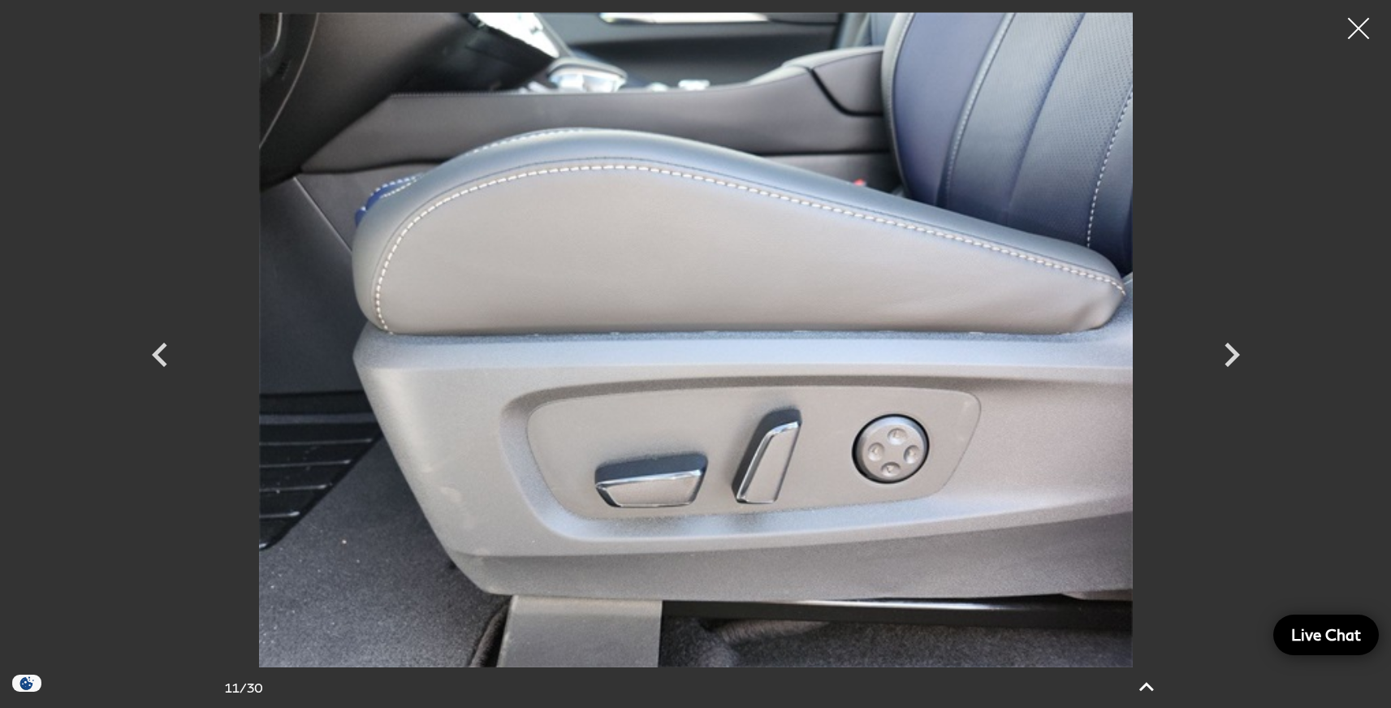
click at [1366, 24] on div at bounding box center [1359, 28] width 43 height 43
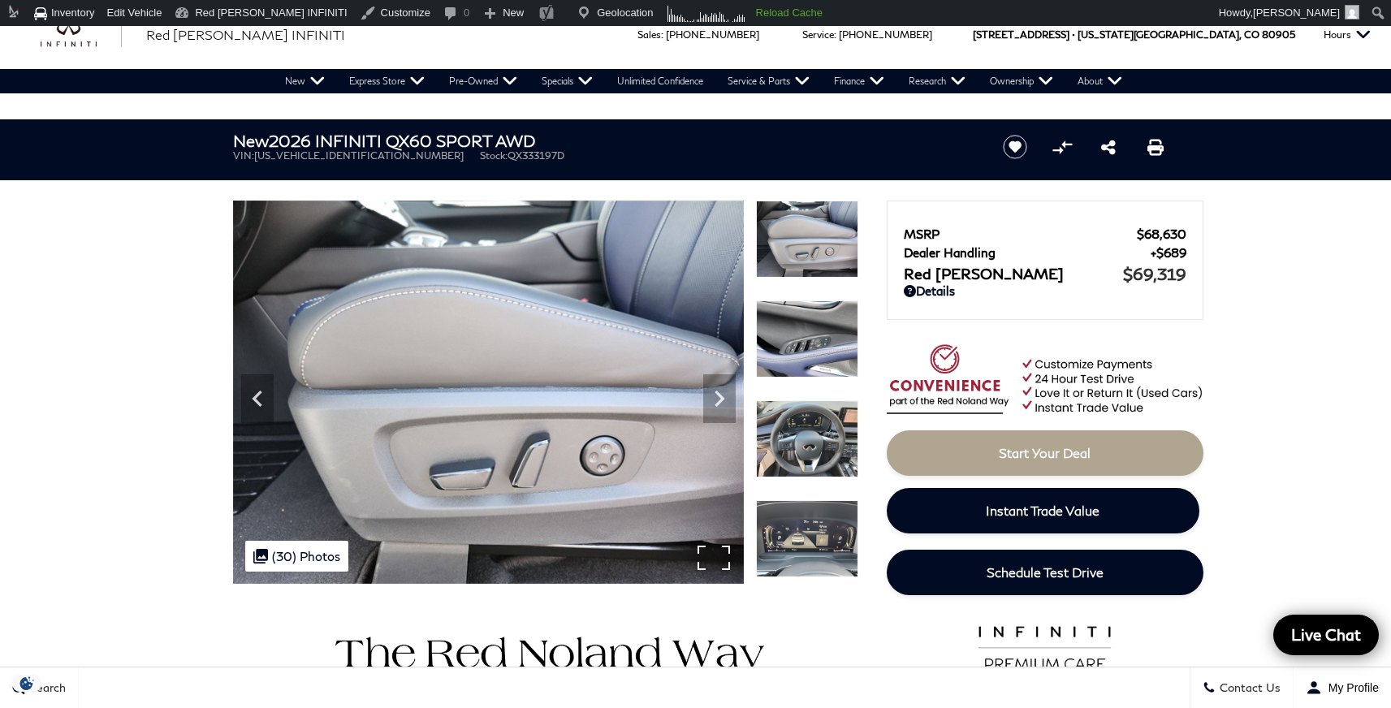
click at [310, 543] on div ".cls-1, .cls-3 { fill: #c50033; } .cls-1 { clip-rule: evenodd; } .cls-2 { clip-…" at bounding box center [296, 556] width 103 height 31
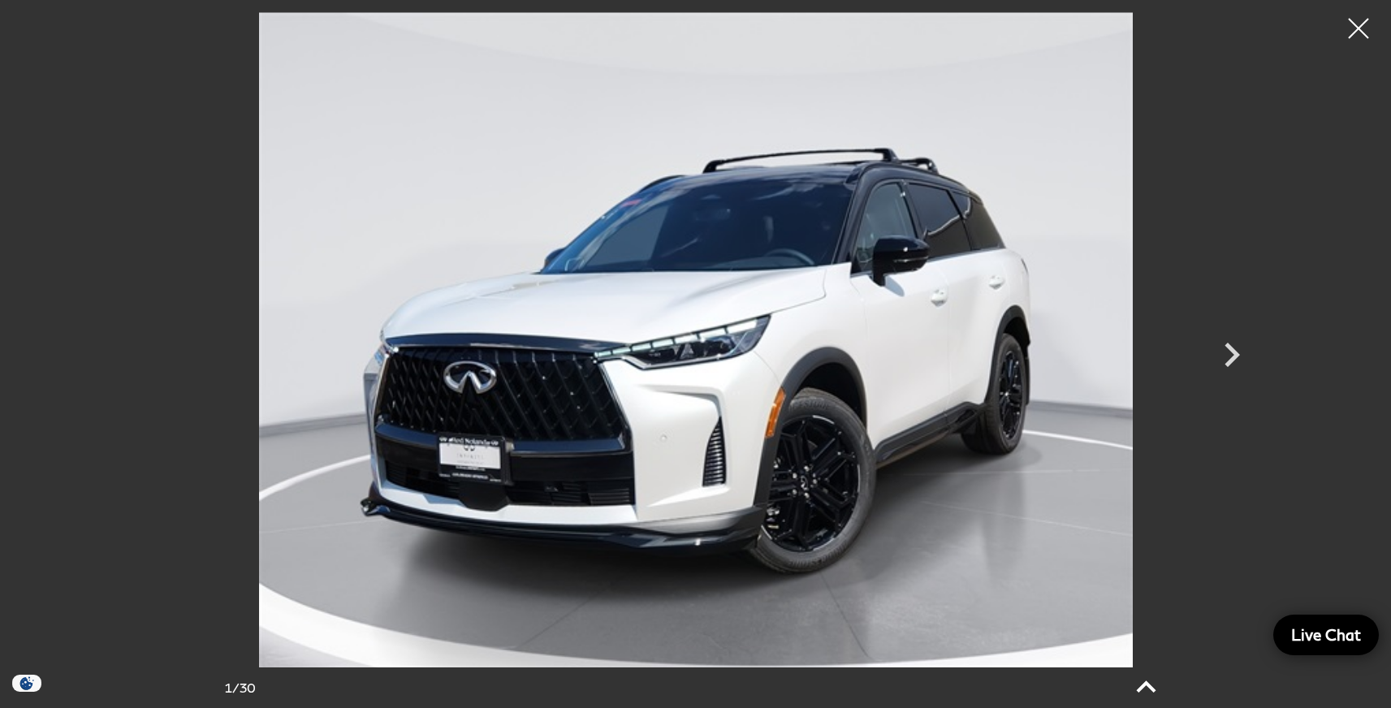
click at [1145, 679] on icon at bounding box center [1145, 687] width 39 height 39
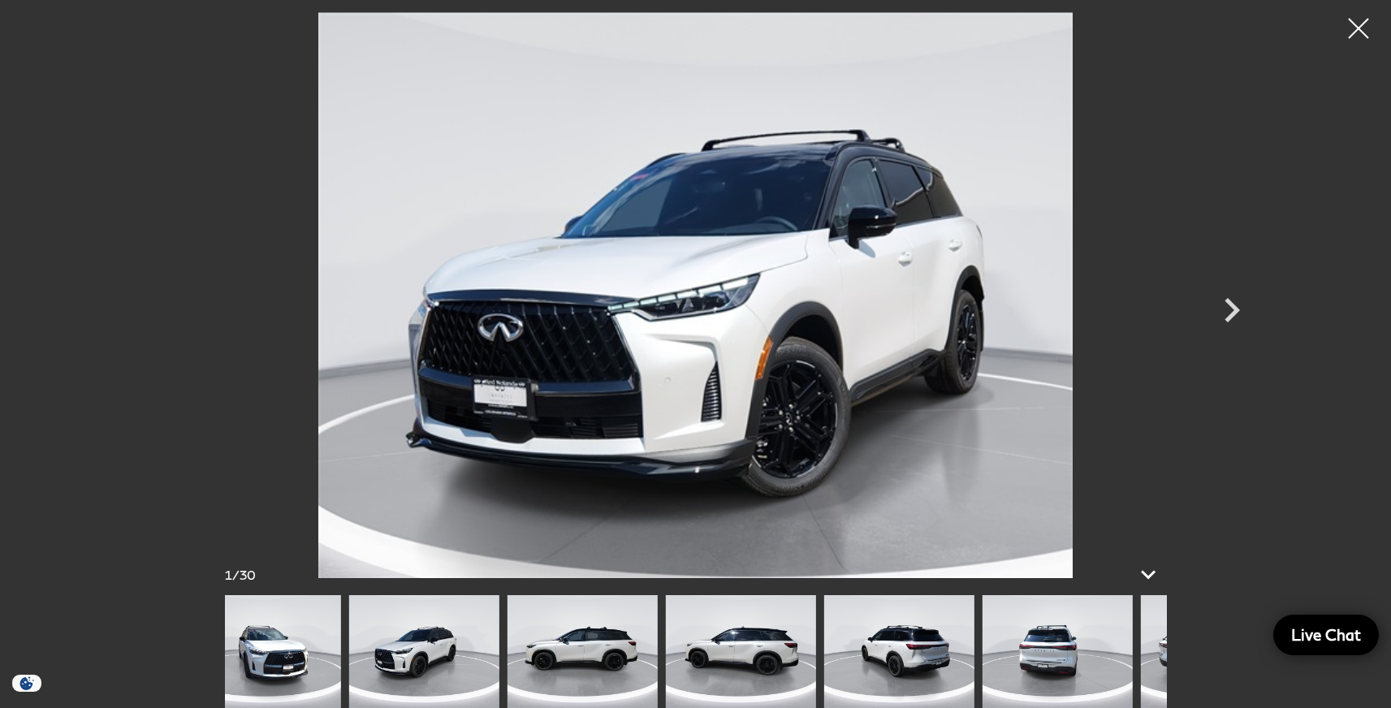
click at [566, 652] on img at bounding box center [582, 651] width 150 height 113
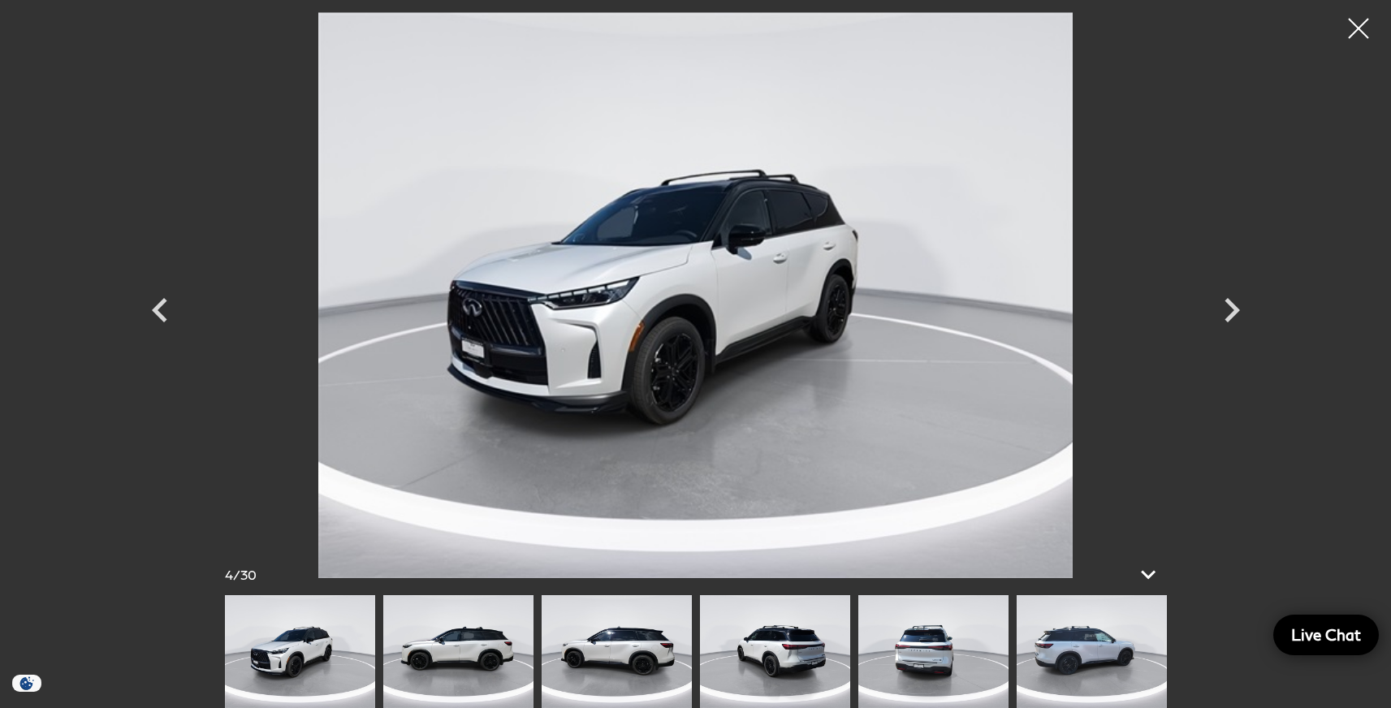
click at [1017, 652] on img at bounding box center [1092, 651] width 150 height 113
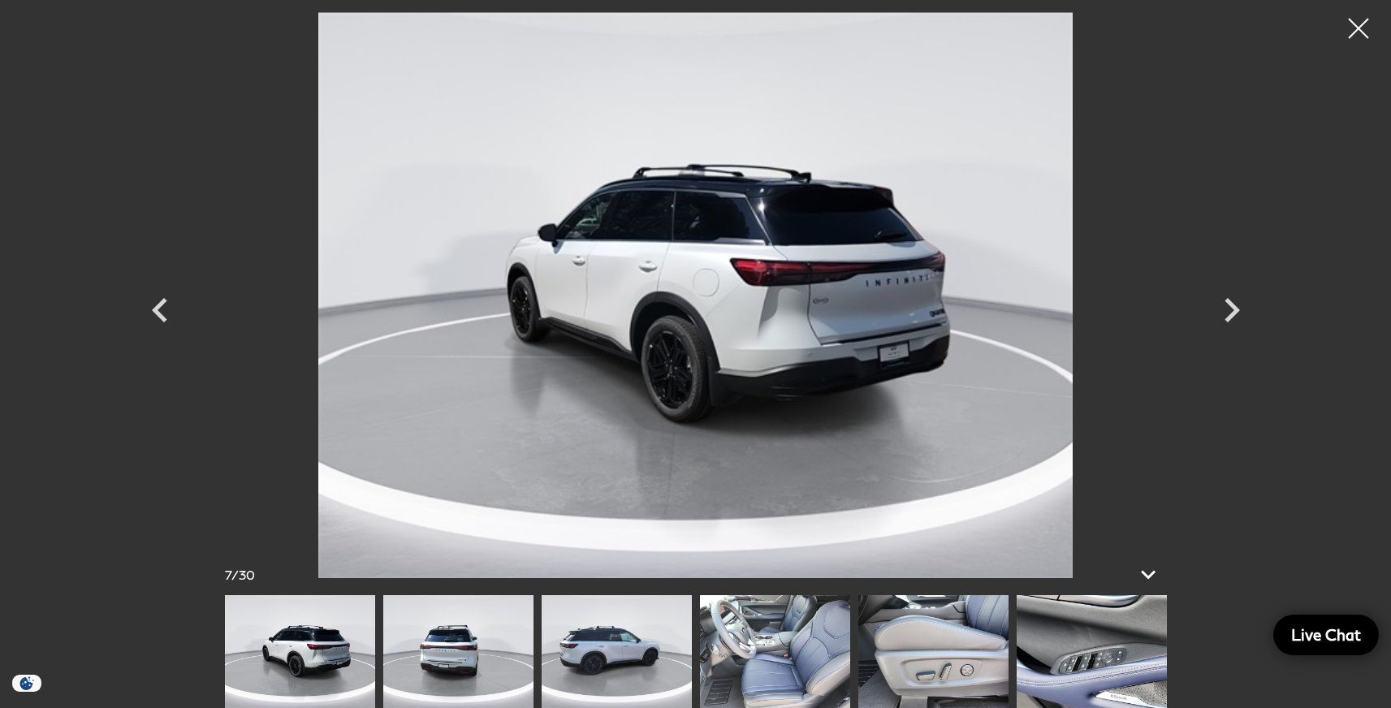
click at [858, 673] on img at bounding box center [933, 651] width 150 height 113
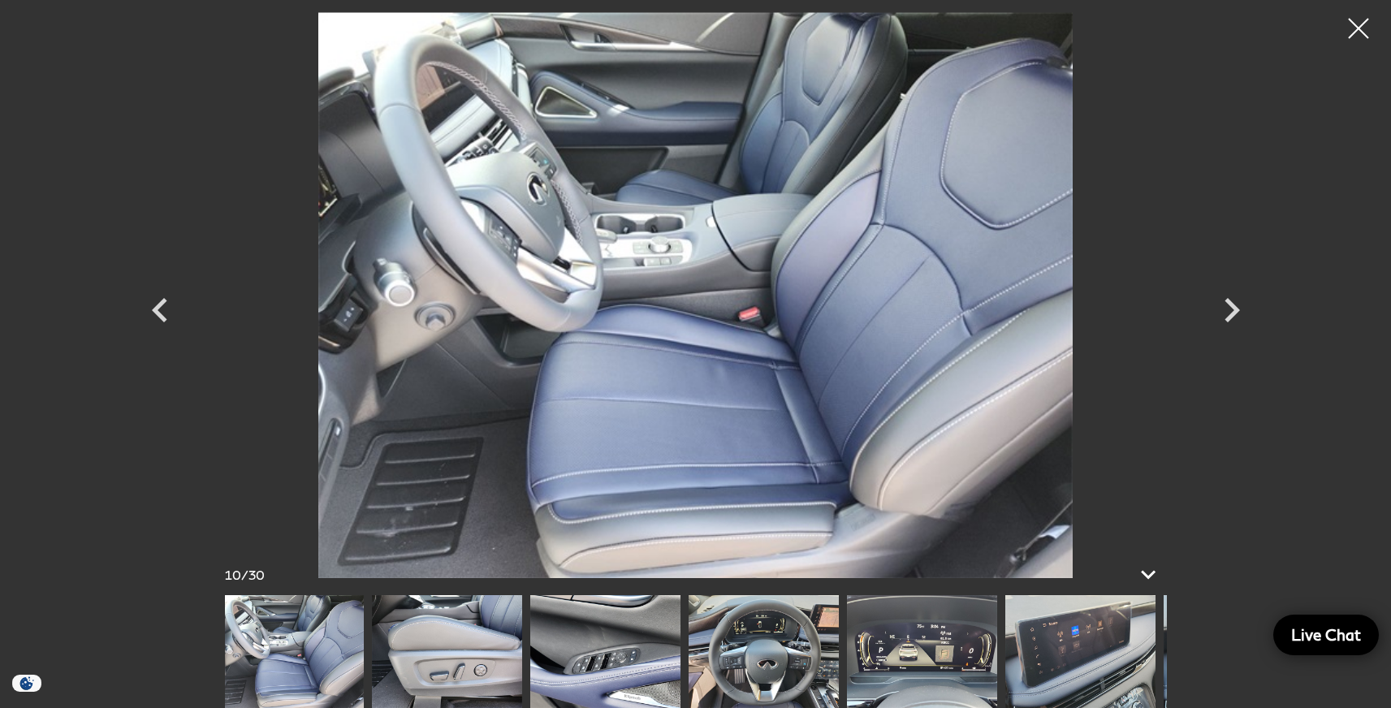
click at [847, 655] on img at bounding box center [922, 651] width 150 height 113
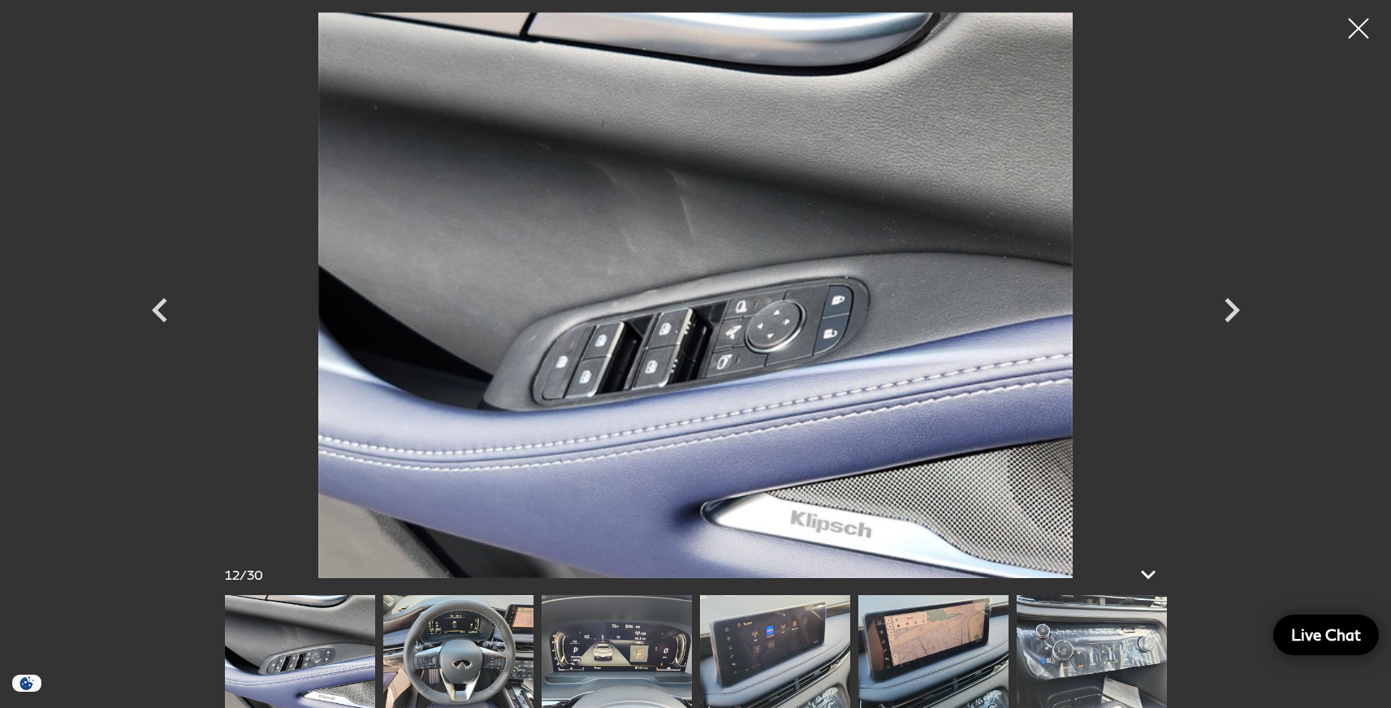
click at [858, 691] on img at bounding box center [933, 651] width 150 height 113
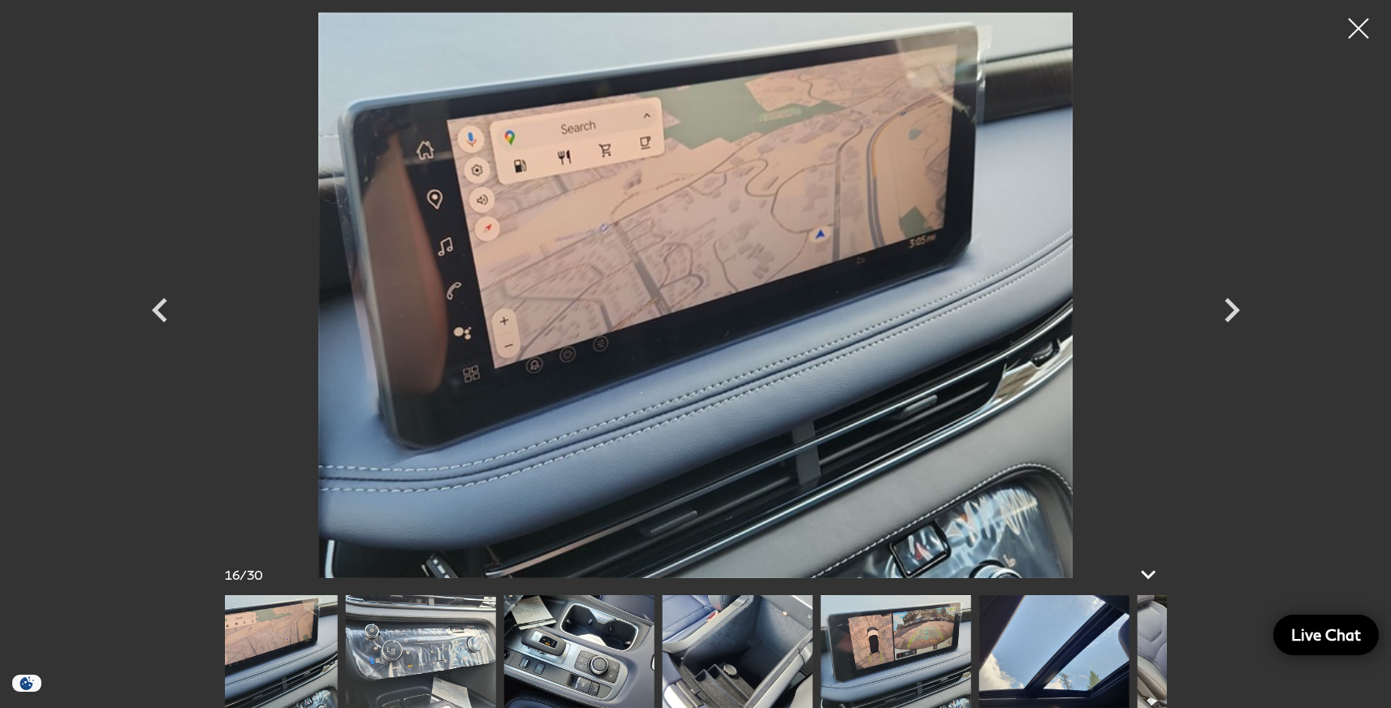
click at [820, 672] on img at bounding box center [895, 651] width 150 height 113
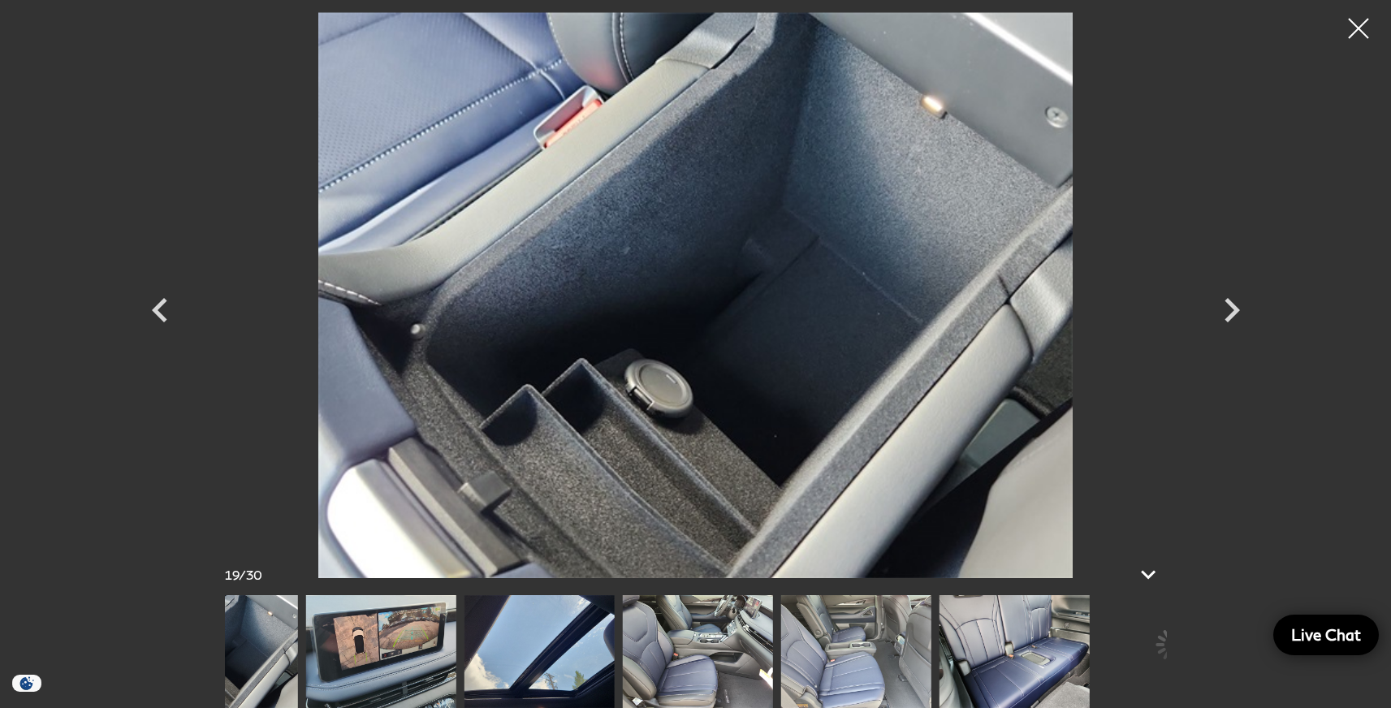
click at [780, 658] on img at bounding box center [855, 651] width 150 height 113
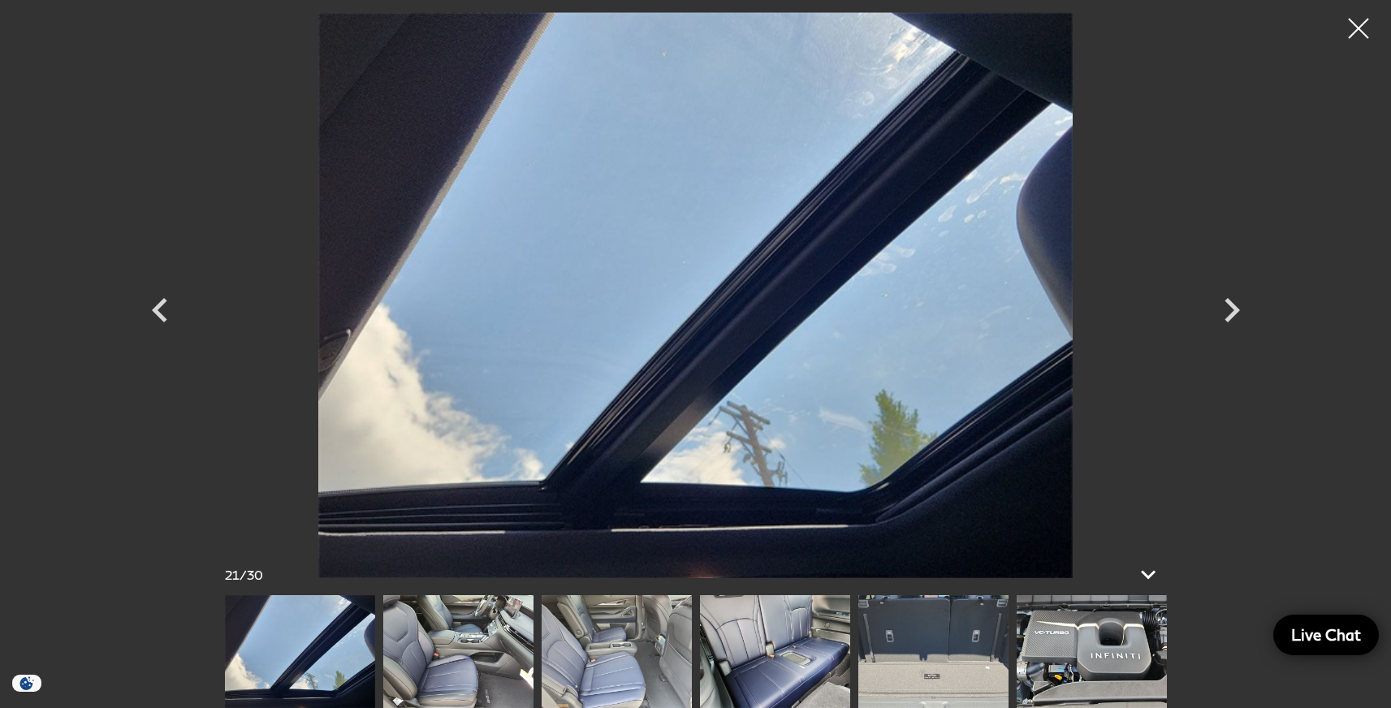
click at [858, 668] on img at bounding box center [933, 651] width 150 height 113
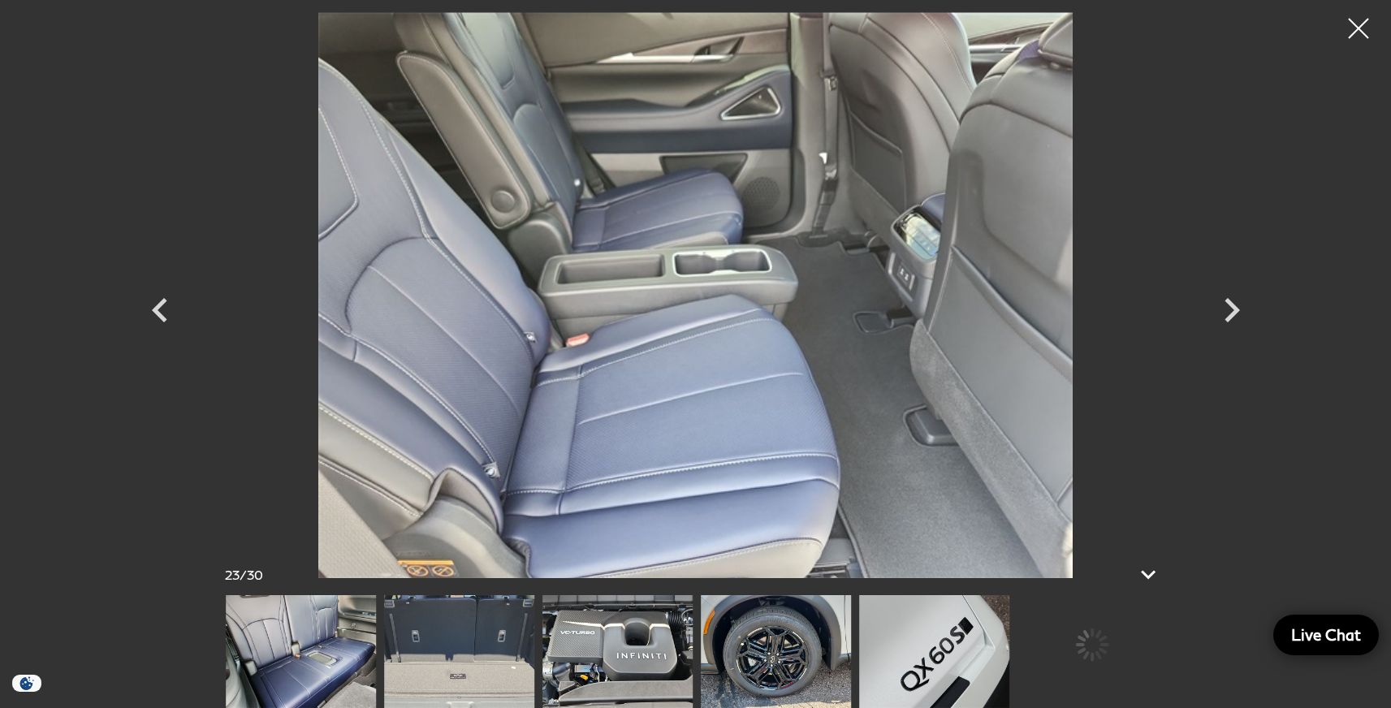
click at [798, 651] on img at bounding box center [776, 651] width 150 height 113
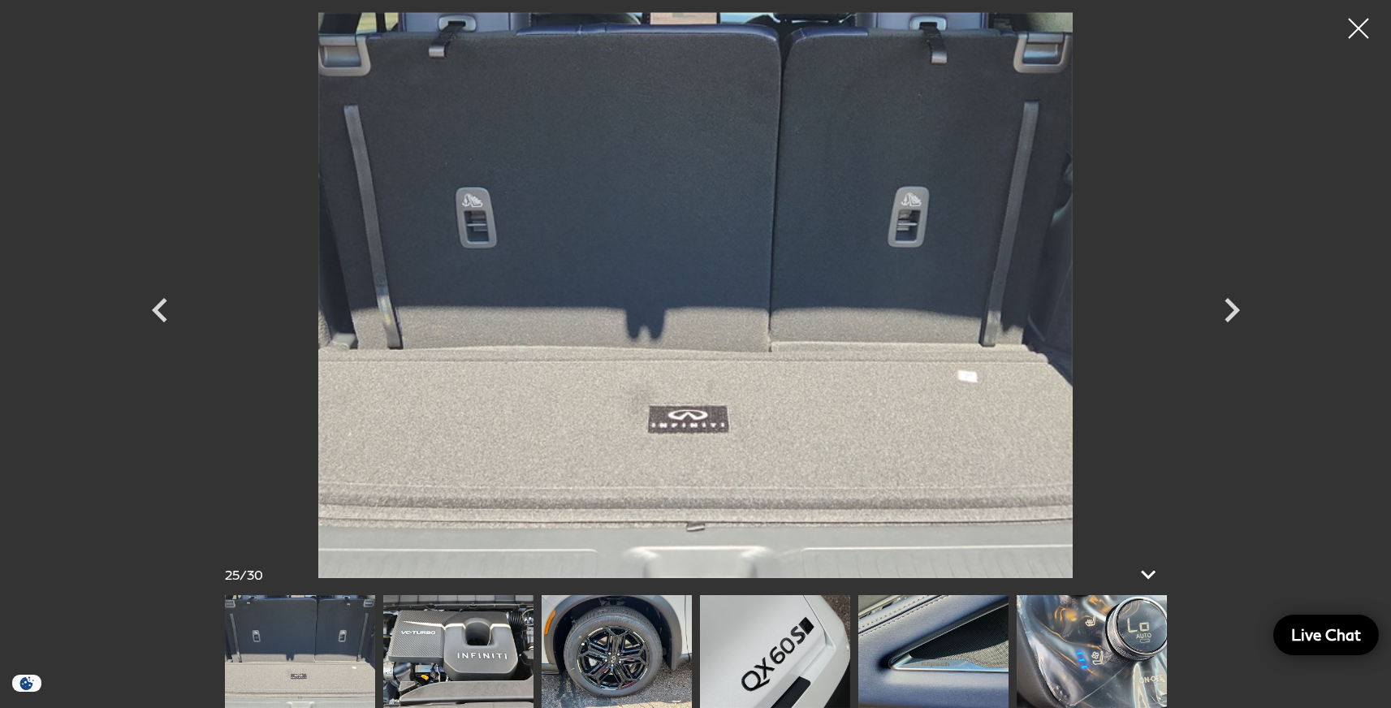
click at [779, 642] on img at bounding box center [775, 651] width 150 height 113
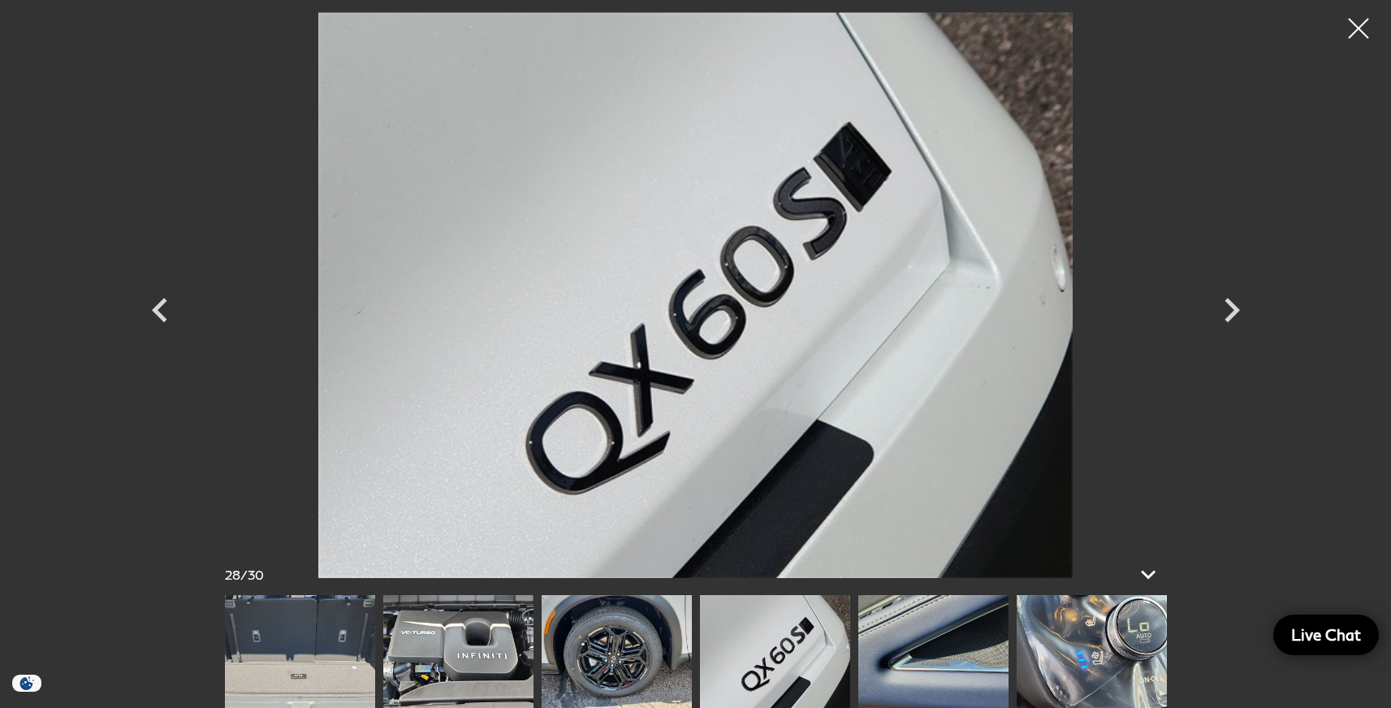
click at [534, 620] on img at bounding box center [458, 651] width 150 height 113
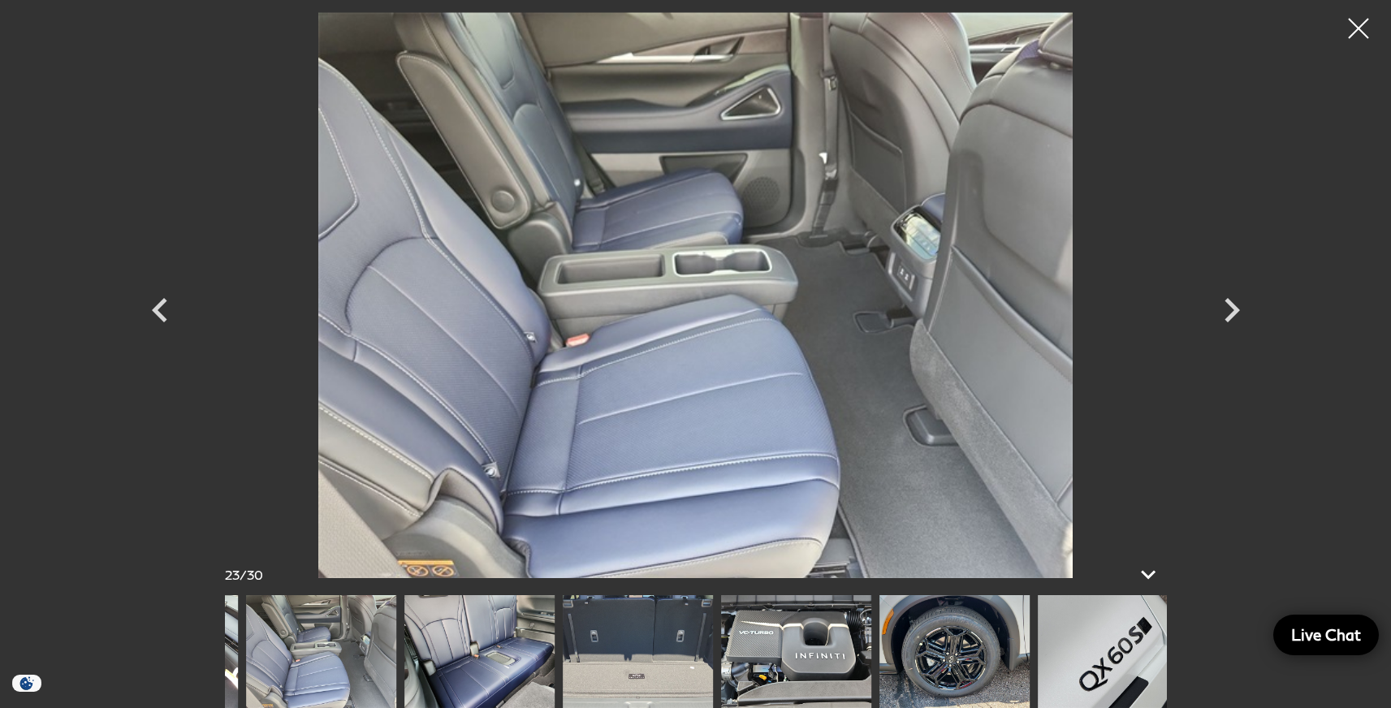
click at [555, 618] on img at bounding box center [479, 651] width 150 height 113
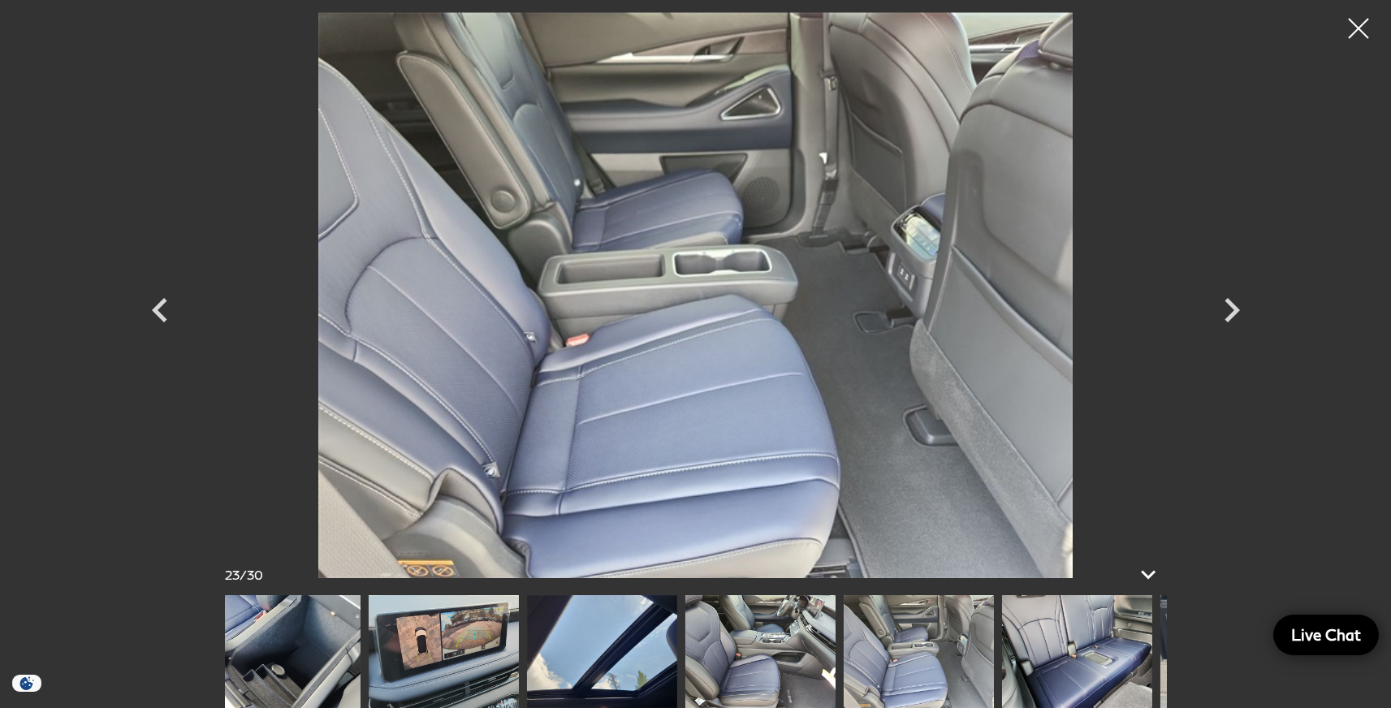
click at [760, 633] on img at bounding box center [760, 651] width 150 height 113
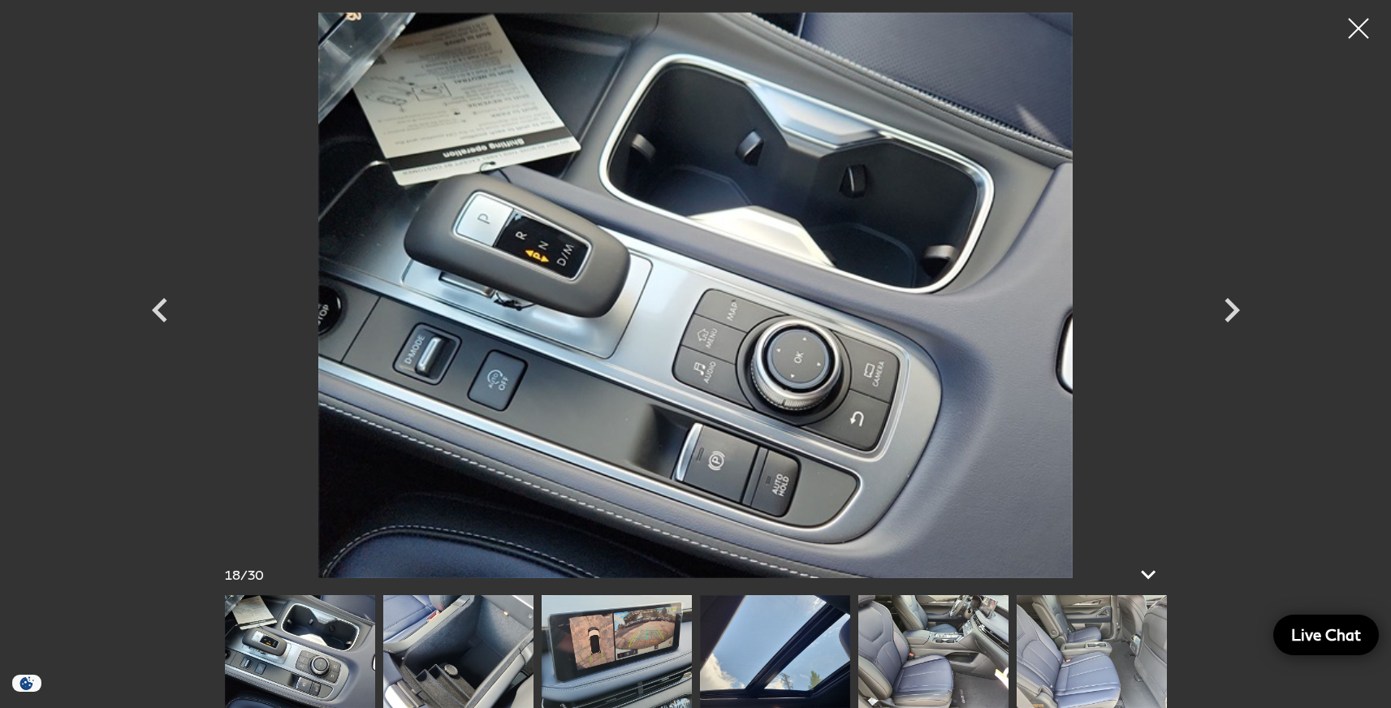
click at [534, 648] on img at bounding box center [458, 651] width 150 height 113
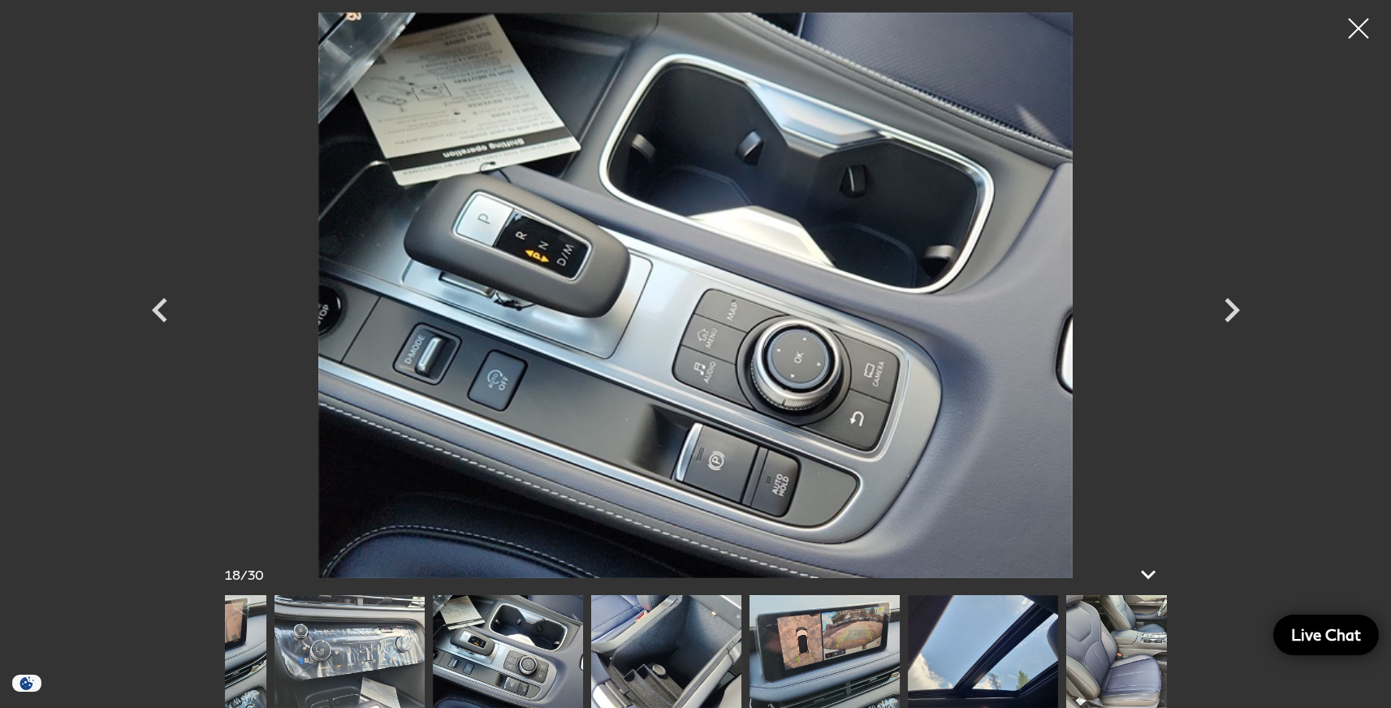
click at [583, 635] on img at bounding box center [508, 651] width 150 height 113
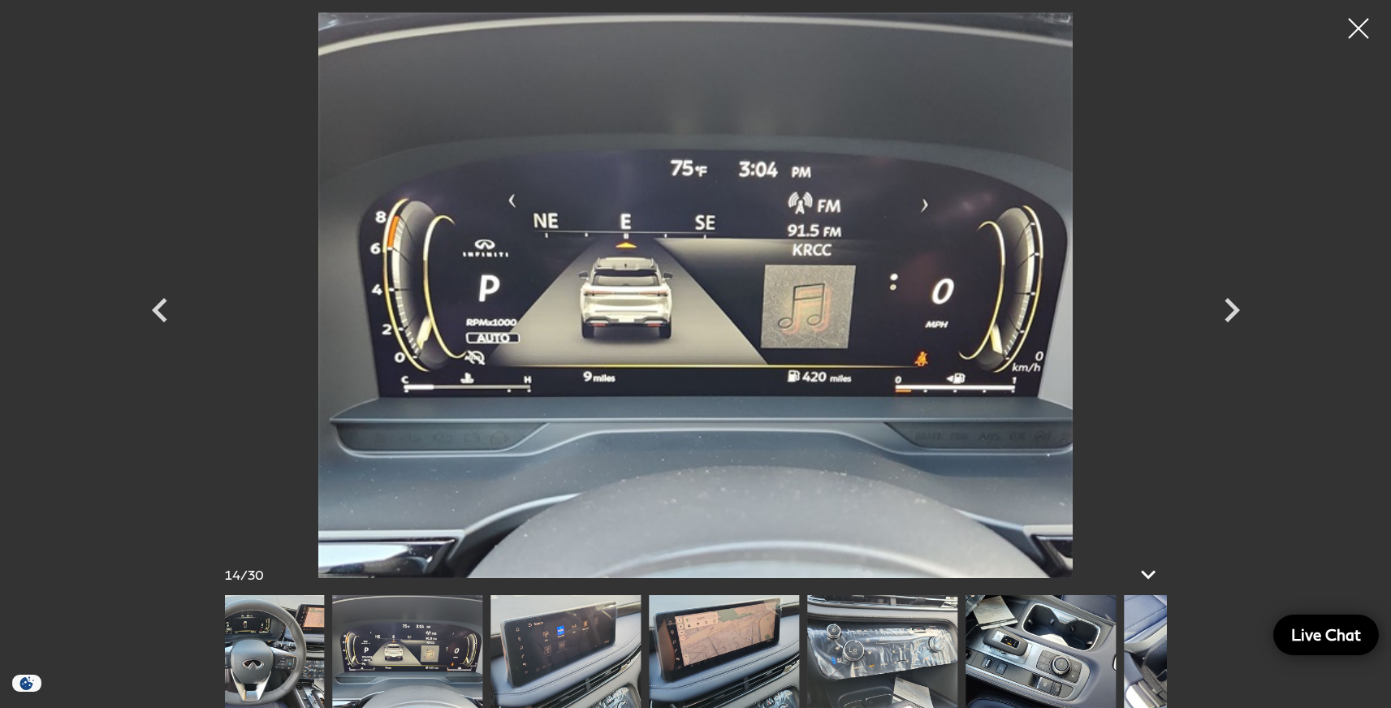
click at [799, 644] on img at bounding box center [724, 651] width 150 height 113
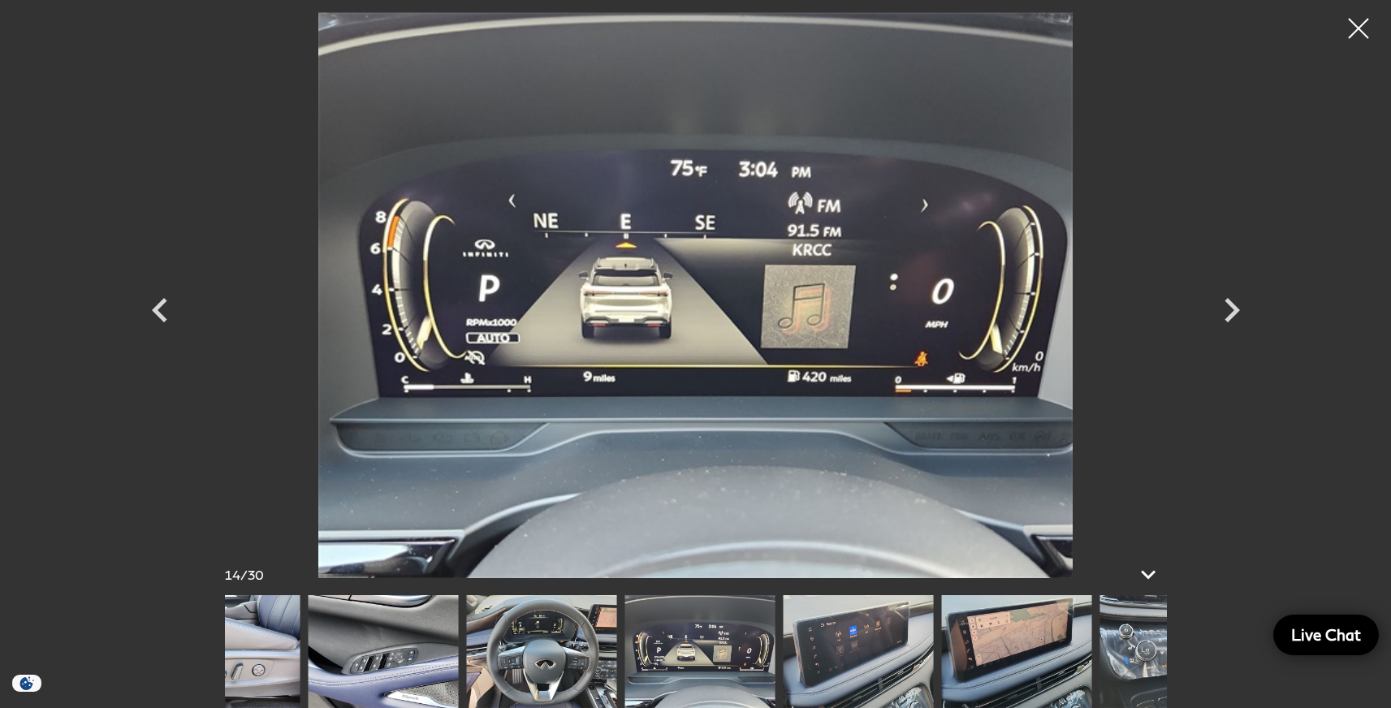
click at [608, 650] on img at bounding box center [541, 651] width 150 height 113
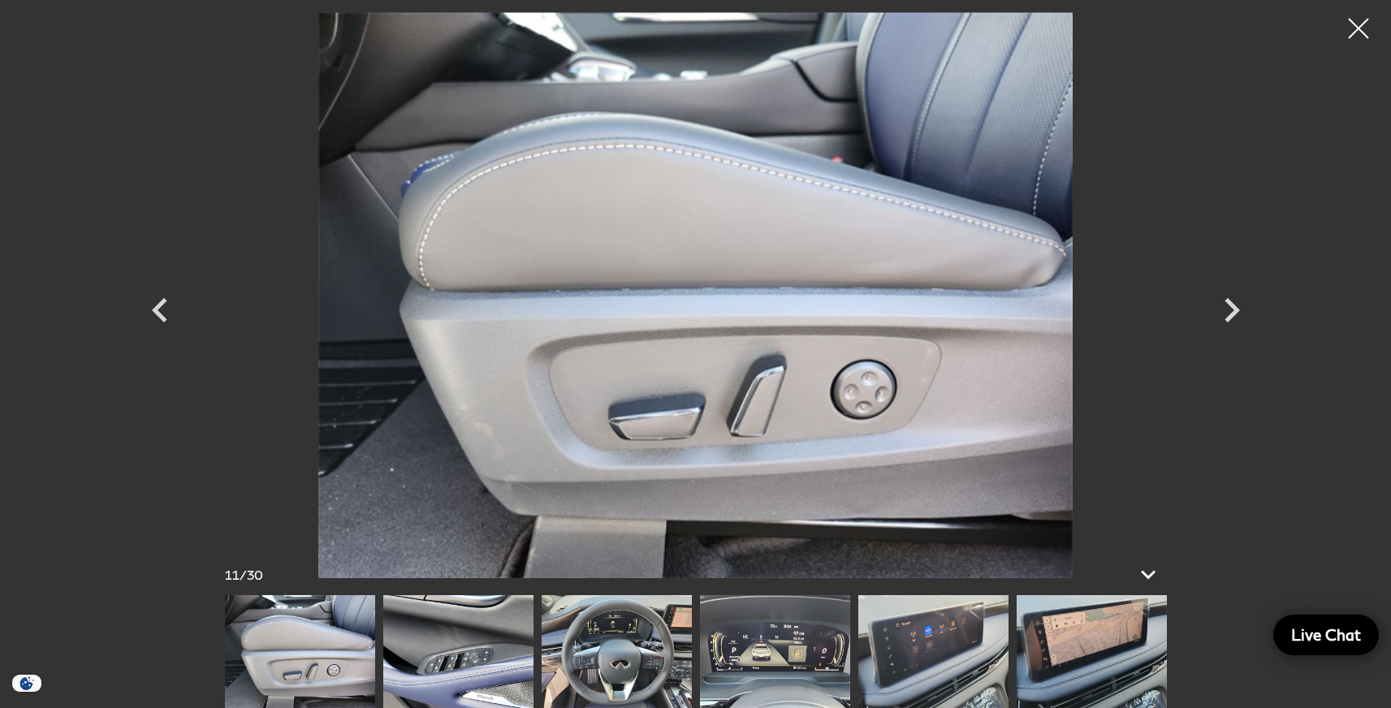
click at [605, 660] on img at bounding box center [617, 651] width 150 height 113
